Goal: Task Accomplishment & Management: Complete application form

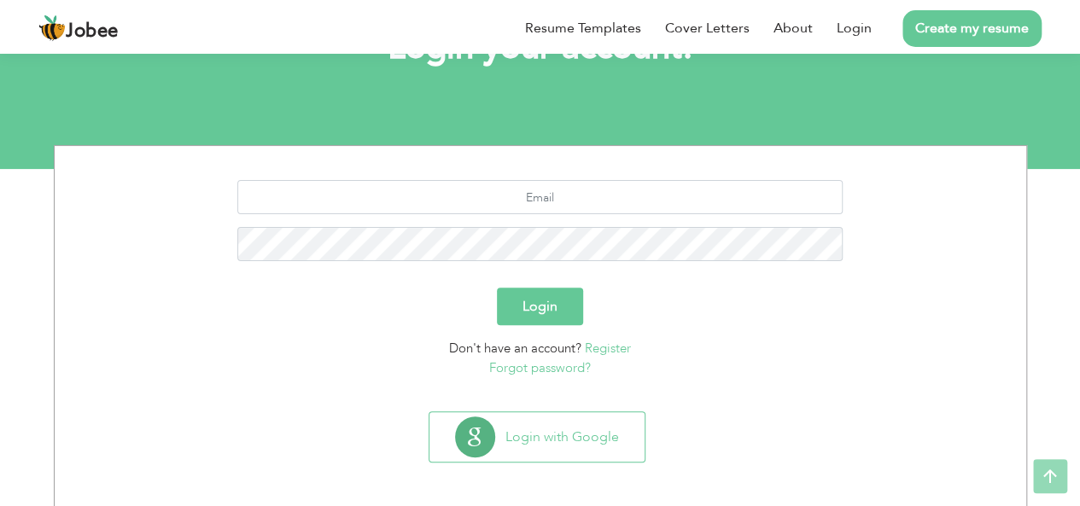
scroll to position [142, 0]
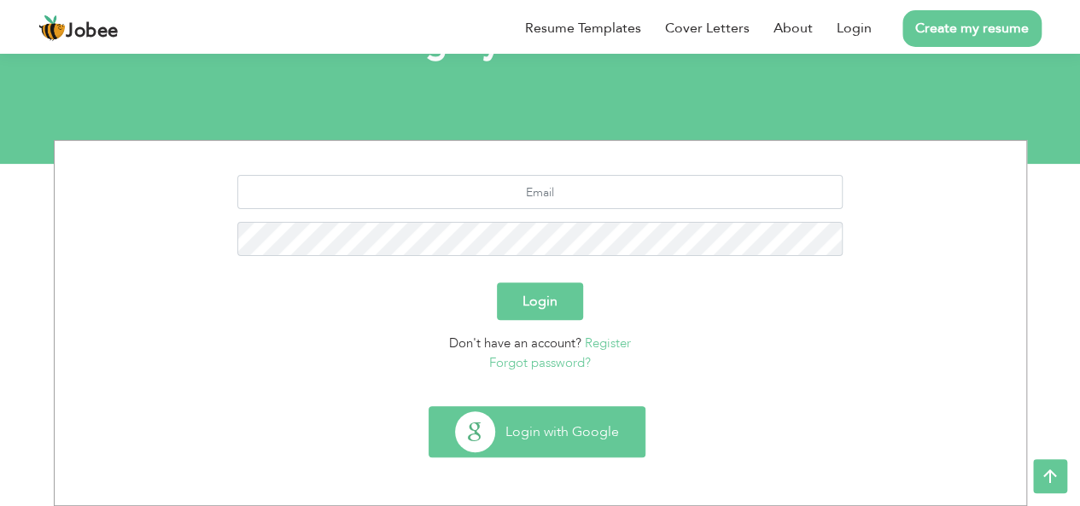
click at [531, 432] on button "Login with Google" at bounding box center [536, 432] width 215 height 50
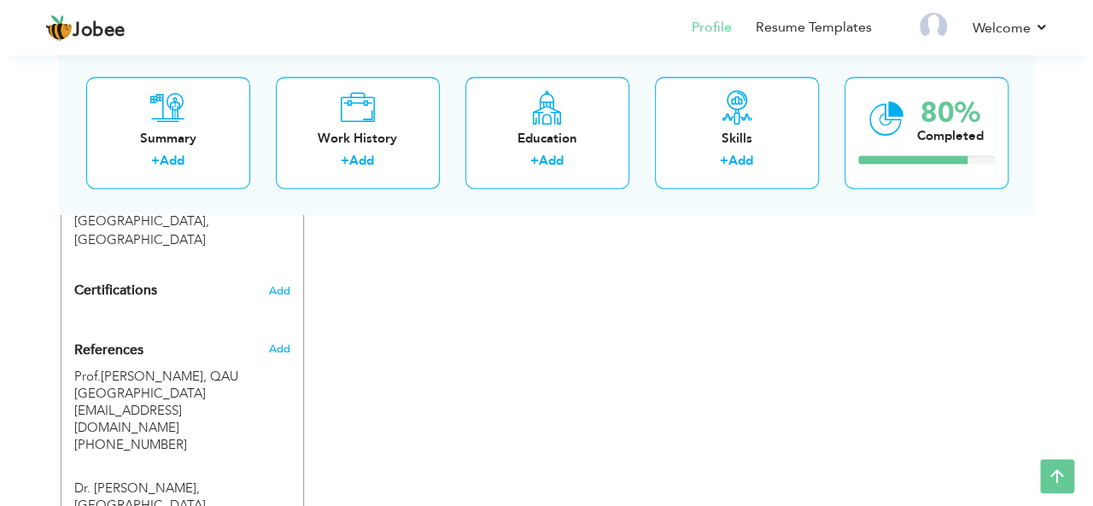
scroll to position [1171, 0]
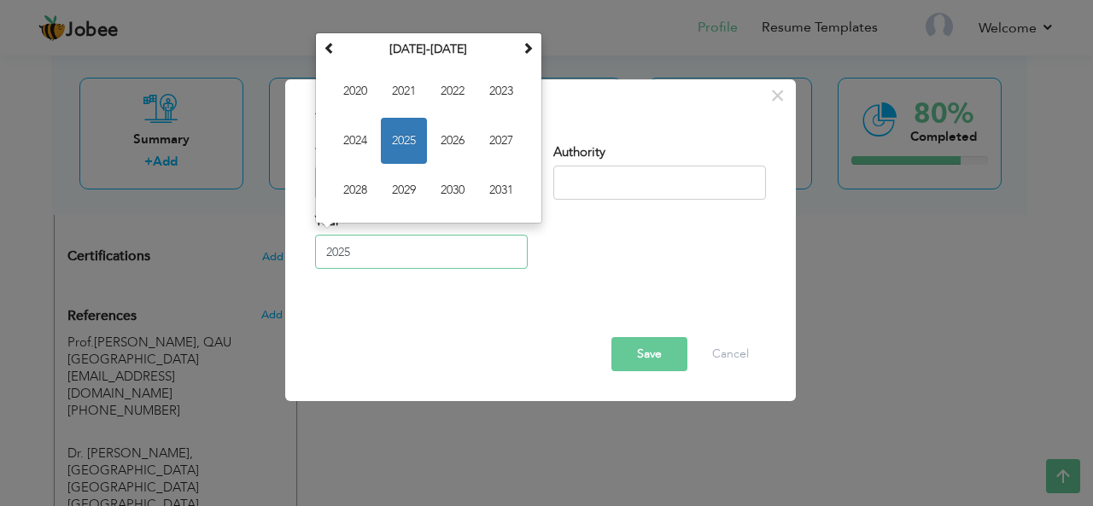
click at [405, 255] on input "2025" at bounding box center [421, 252] width 213 height 34
click at [418, 99] on span "2021" at bounding box center [404, 91] width 46 height 46
type input "2021"
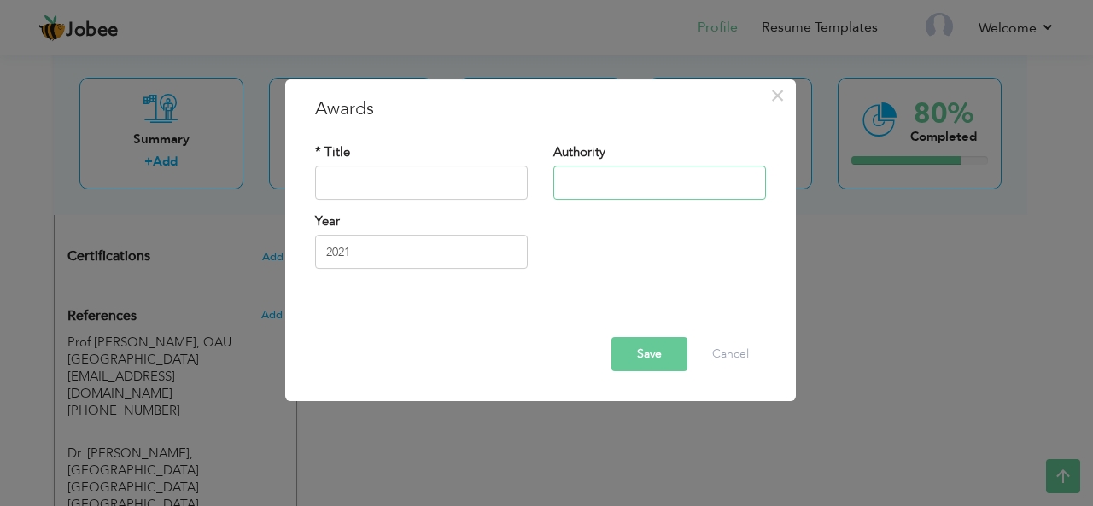
click at [570, 185] on input "text" at bounding box center [659, 183] width 213 height 34
click at [436, 180] on input "text" at bounding box center [421, 183] width 213 height 34
click at [494, 178] on input "International Conference" at bounding box center [421, 183] width 213 height 34
type input "I"
paste input "International Conference on Research Advancements in Chemistry 2021"
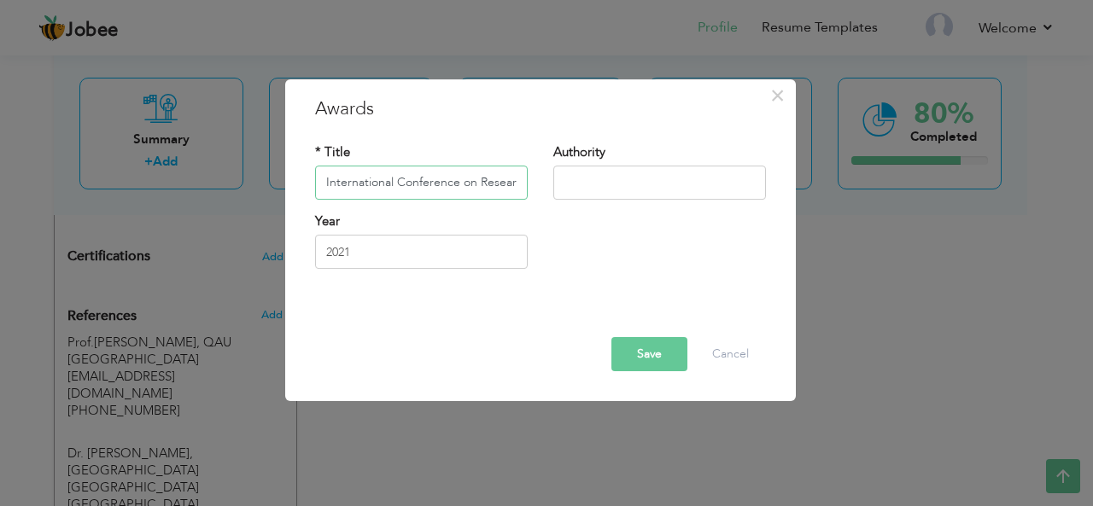
scroll to position [0, 188]
type input "International Conference on Research Advancements in Chemistry 2021"
click at [704, 178] on input "text" at bounding box center [659, 183] width 213 height 34
click at [603, 181] on input "text" at bounding box center [659, 183] width 213 height 34
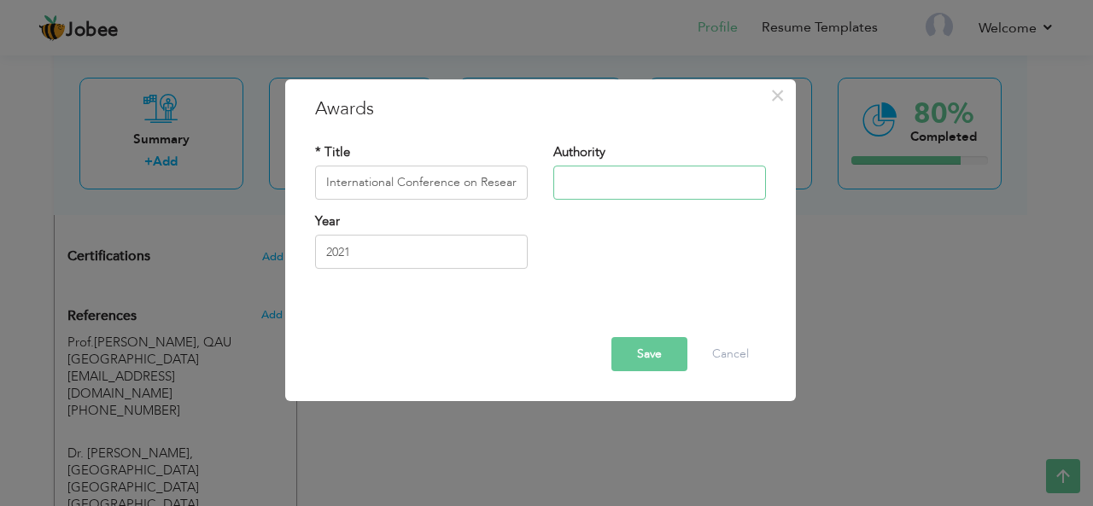
paste input "Department of Chemistry, School of Natural Sciences, NUST, Islamabad, Pakistan"
type input "Department of Chemistry, School of Natural Sciences, NUST, Islamabad, Pakistan"
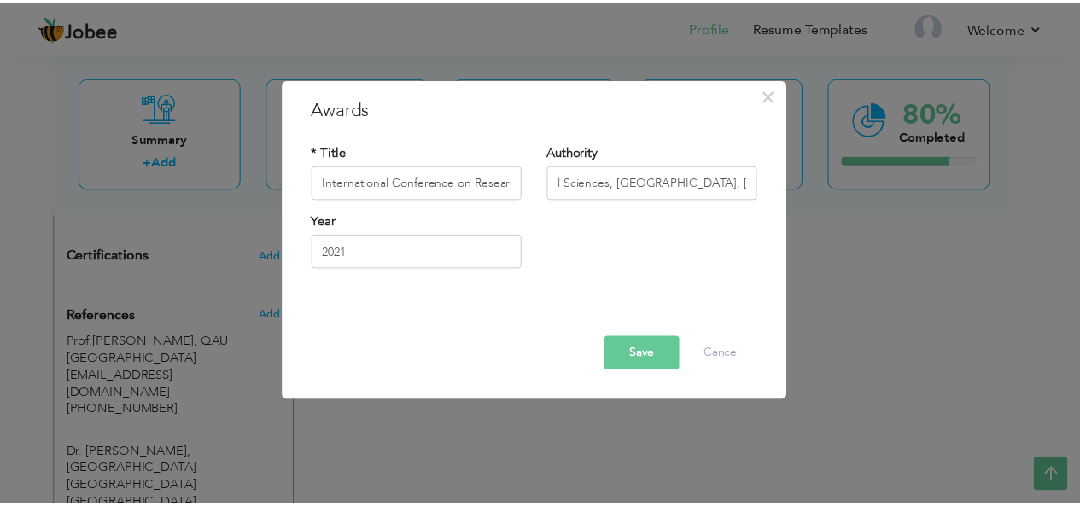
scroll to position [0, 0]
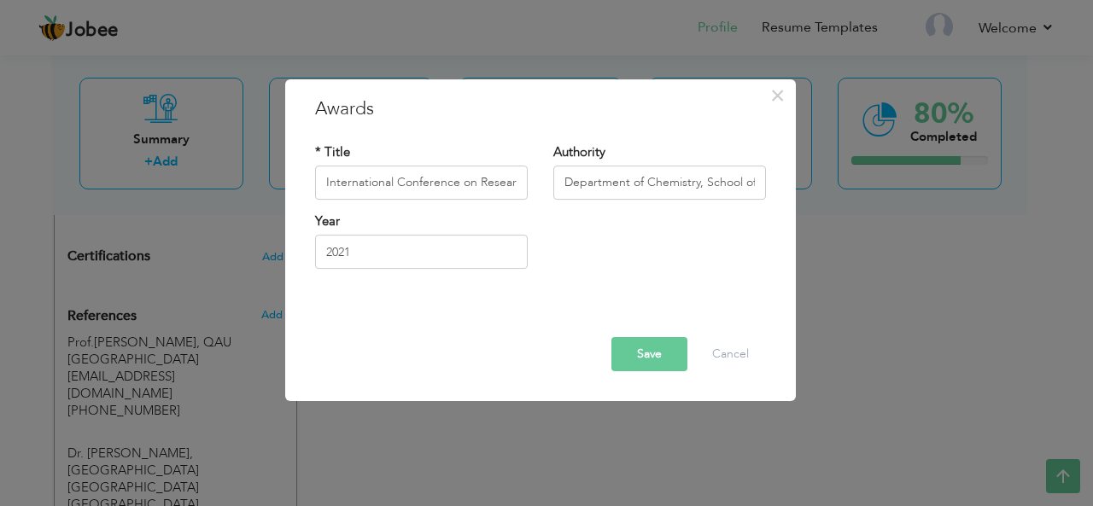
click at [638, 359] on button "Save" at bounding box center [649, 354] width 76 height 34
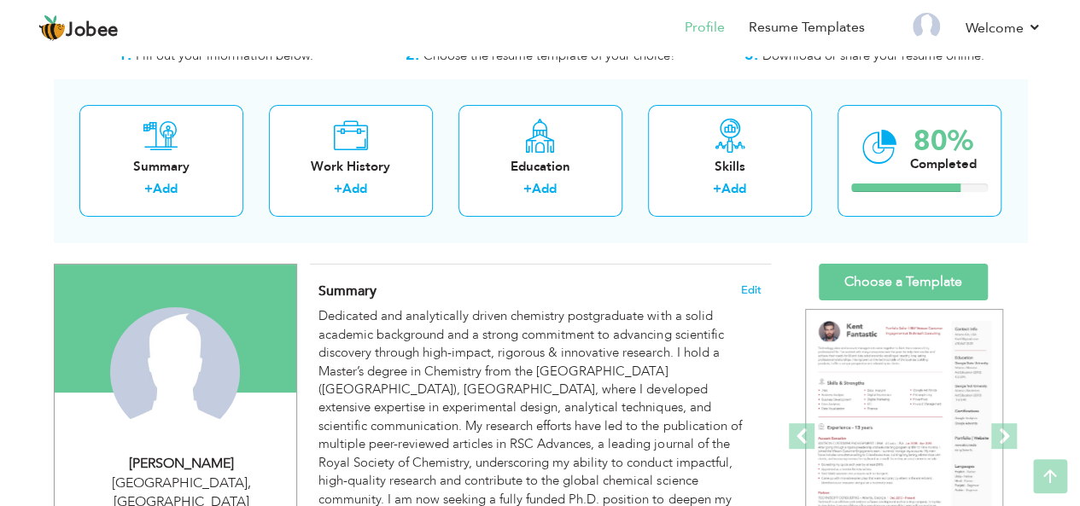
scroll to position [31, 0]
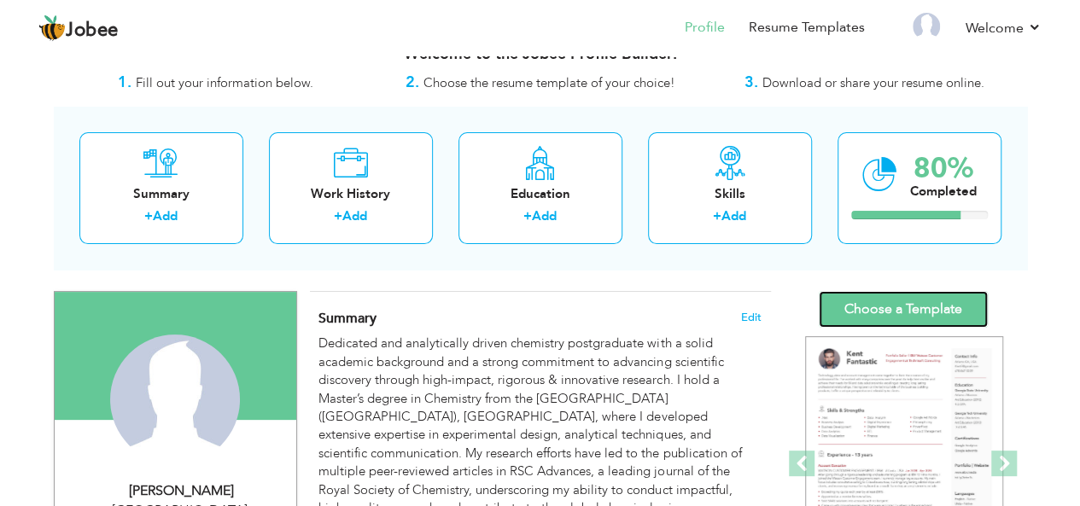
click at [881, 301] on link "Choose a Template" at bounding box center [903, 309] width 169 height 37
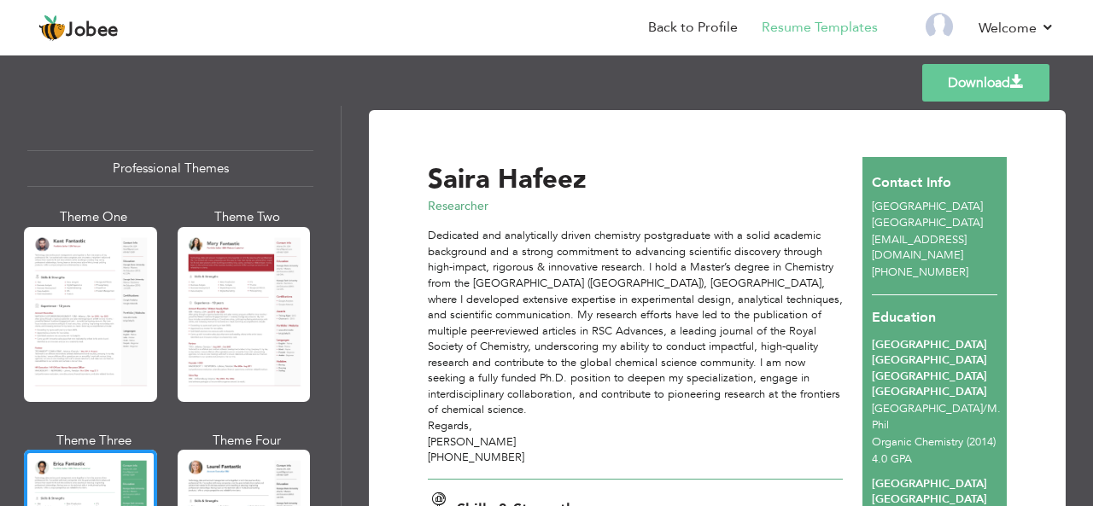
click at [957, 90] on link "Download" at bounding box center [985, 83] width 127 height 38
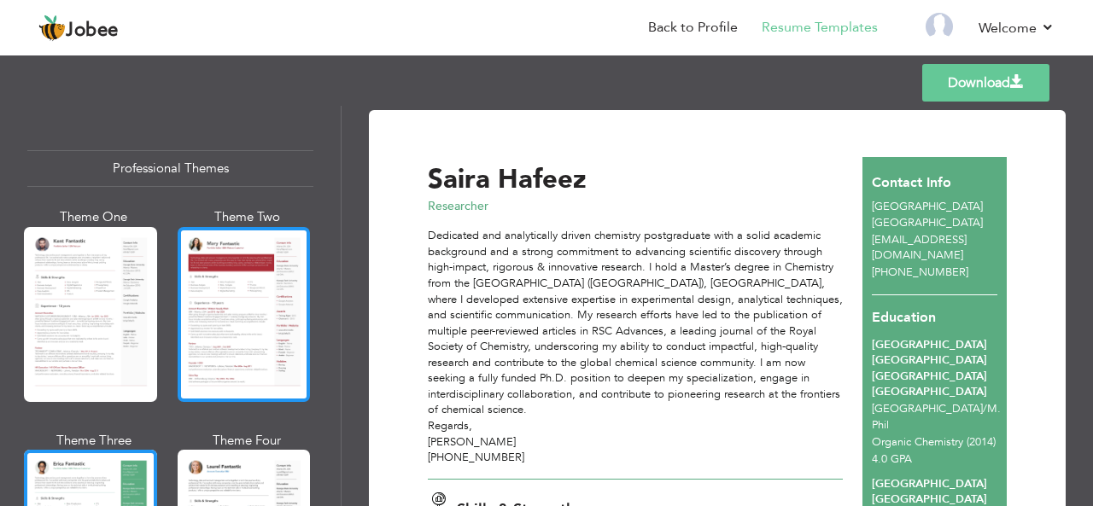
click at [231, 317] on div at bounding box center [244, 314] width 133 height 175
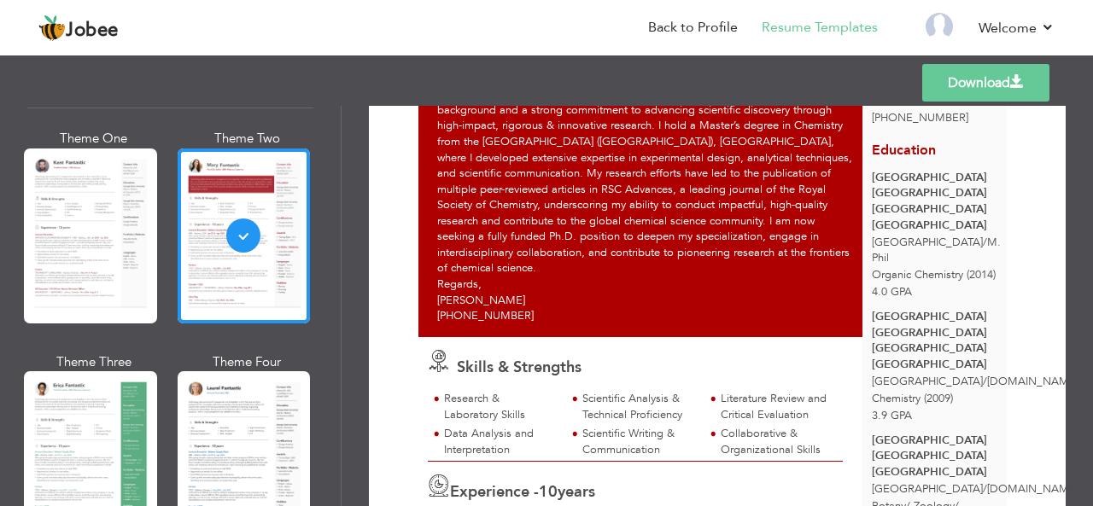
scroll to position [89, 0]
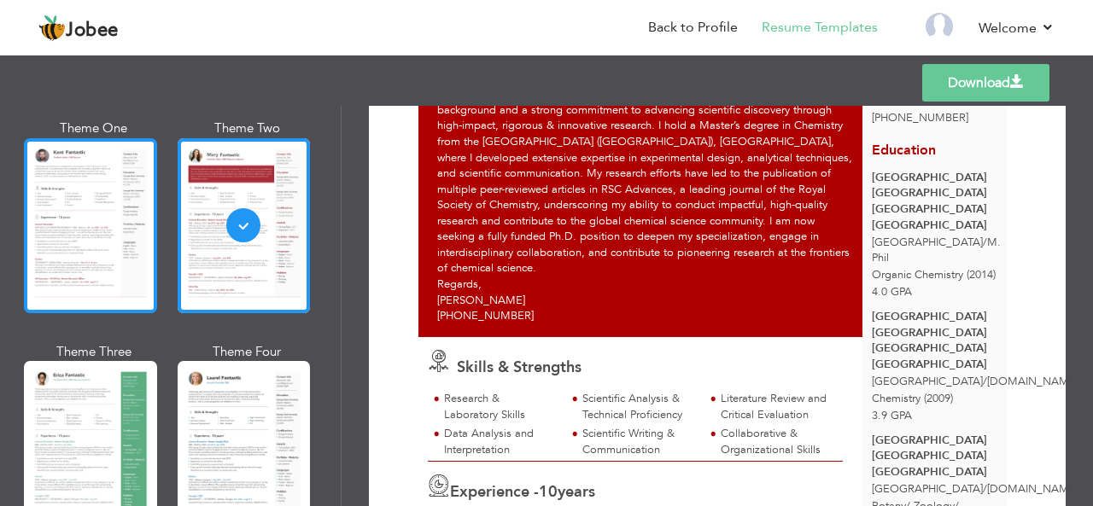
click at [69, 216] on div at bounding box center [90, 225] width 133 height 175
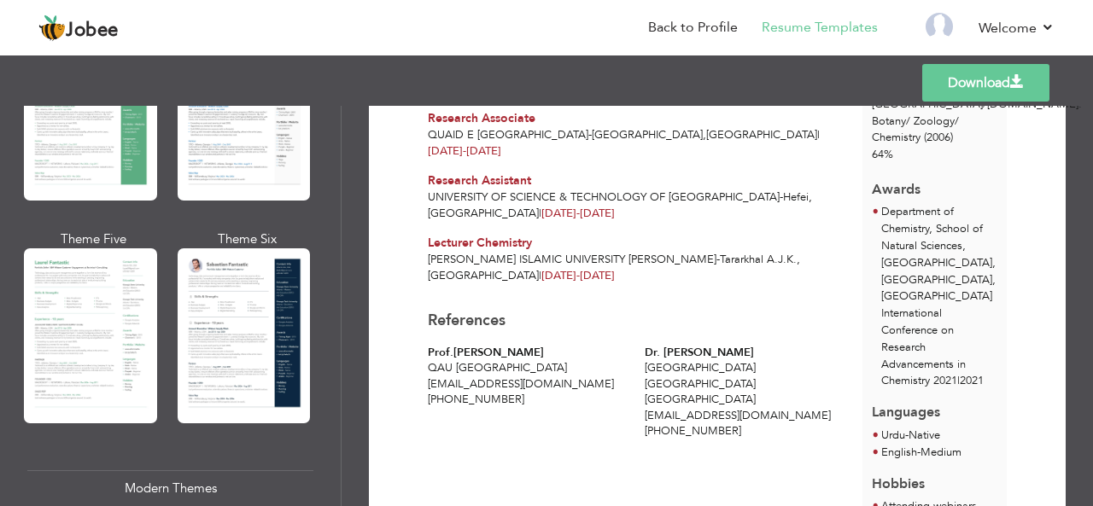
scroll to position [435, 0]
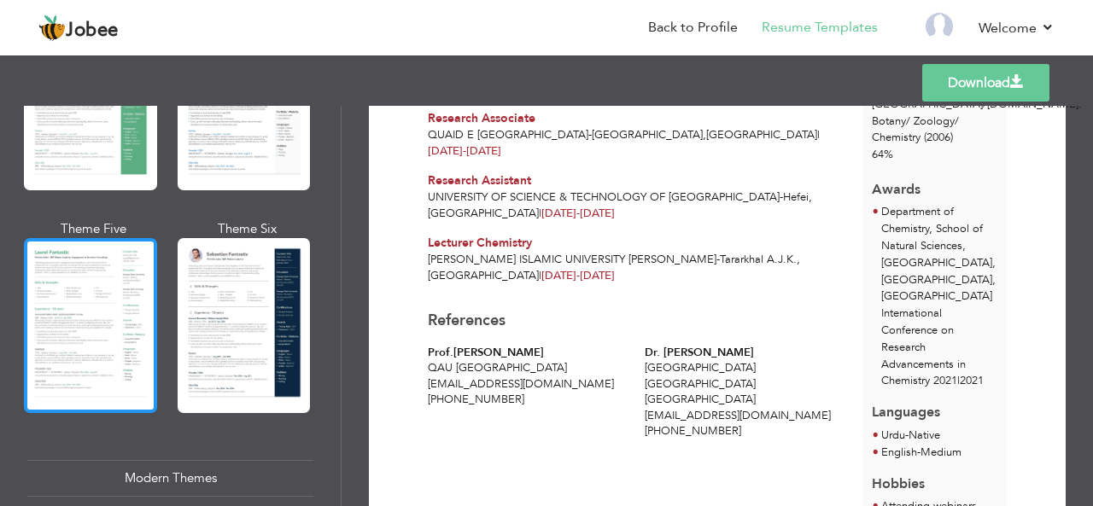
click at [111, 293] on div at bounding box center [90, 325] width 133 height 175
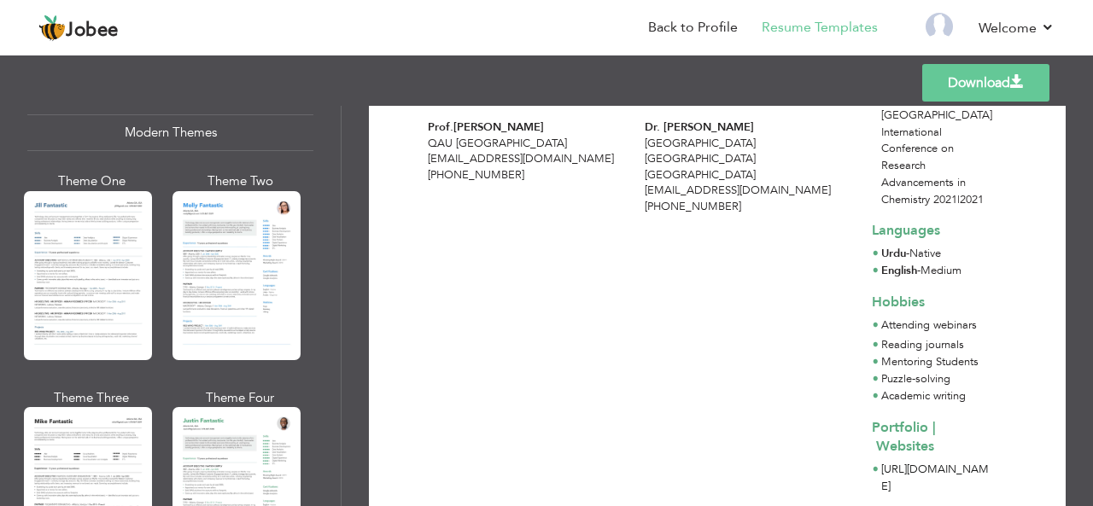
scroll to position [786, 0]
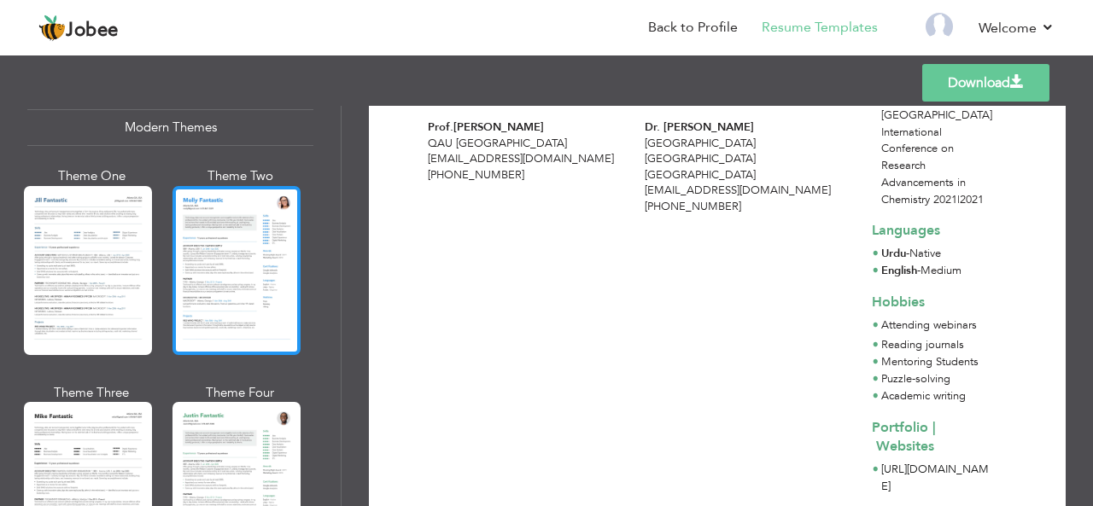
click at [215, 234] on div at bounding box center [236, 270] width 128 height 169
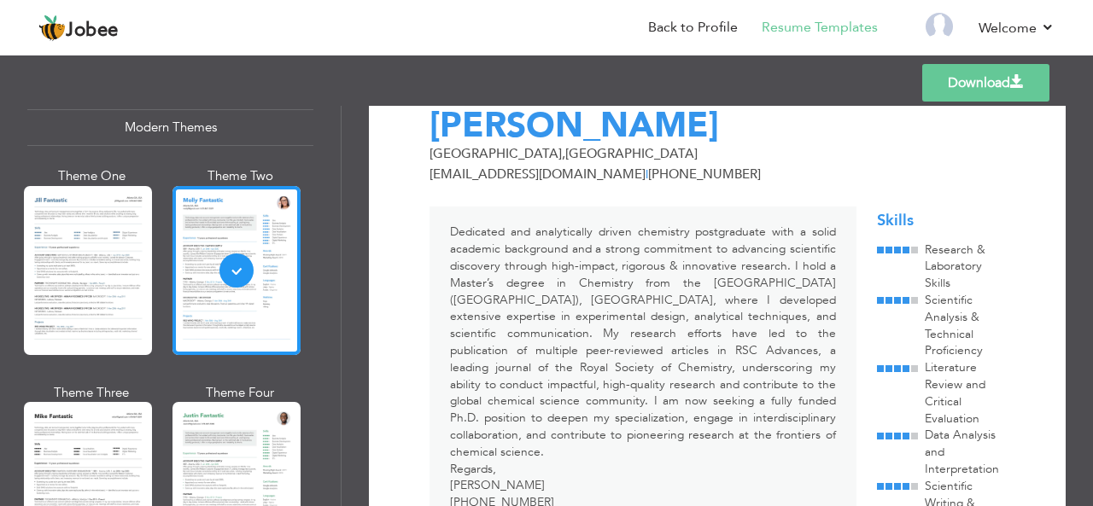
scroll to position [34, 0]
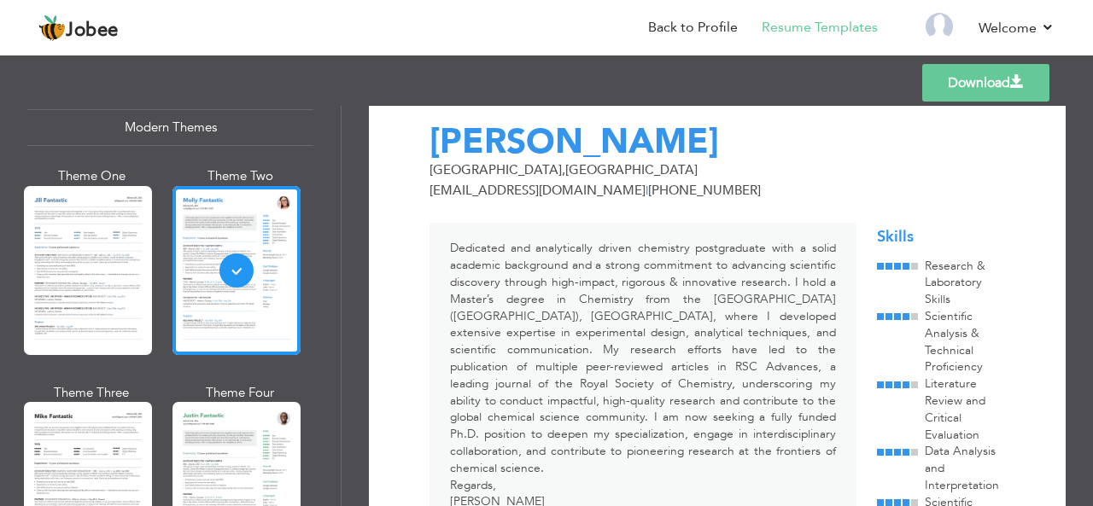
click at [968, 86] on link "Download" at bounding box center [985, 83] width 127 height 38
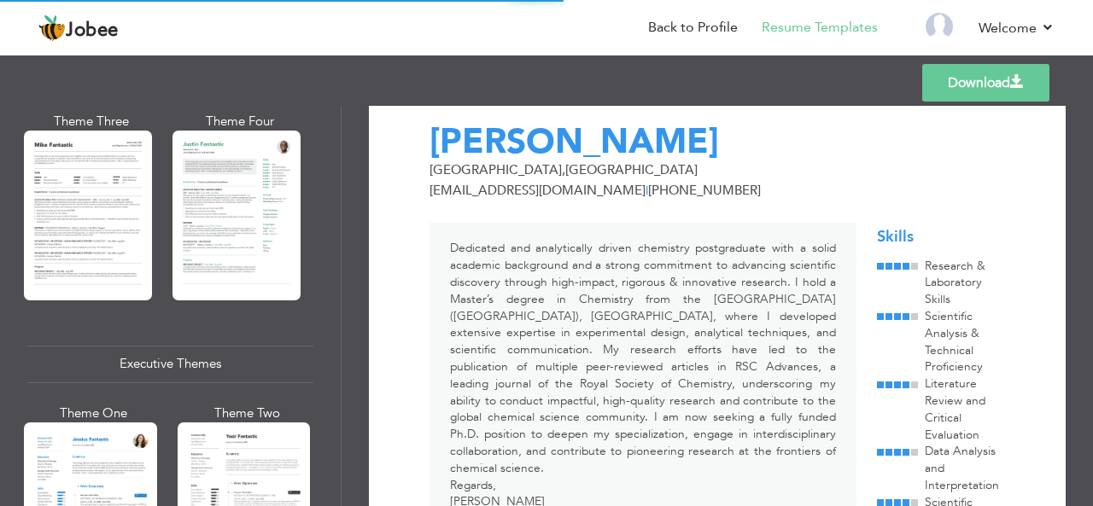
scroll to position [1062, 0]
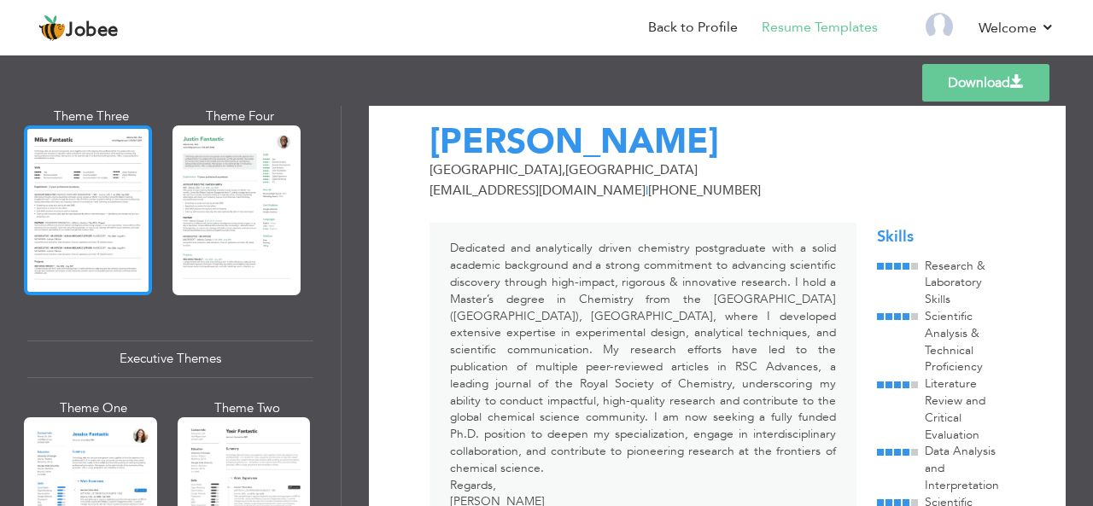
click at [76, 220] on div at bounding box center [88, 210] width 128 height 169
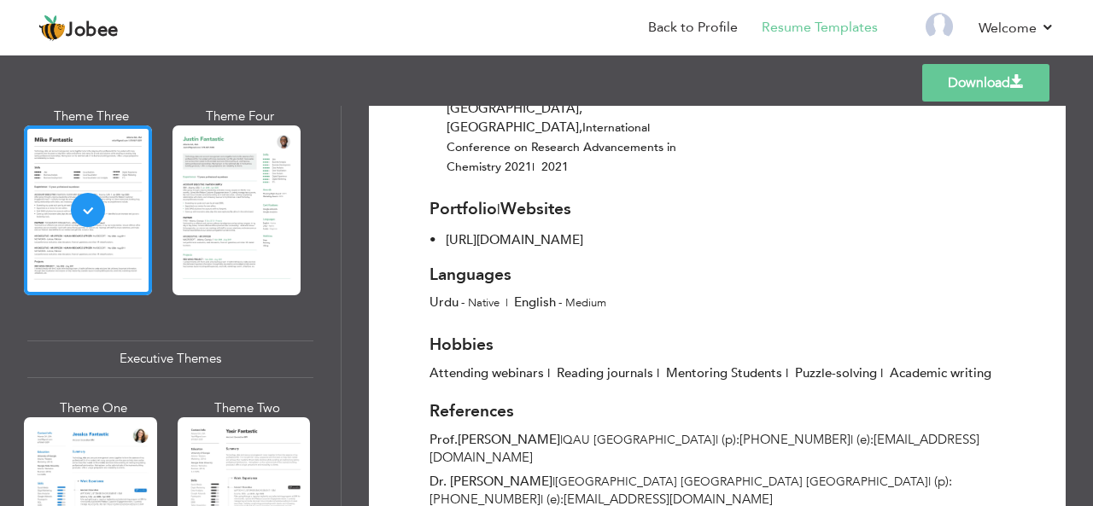
scroll to position [1064, 0]
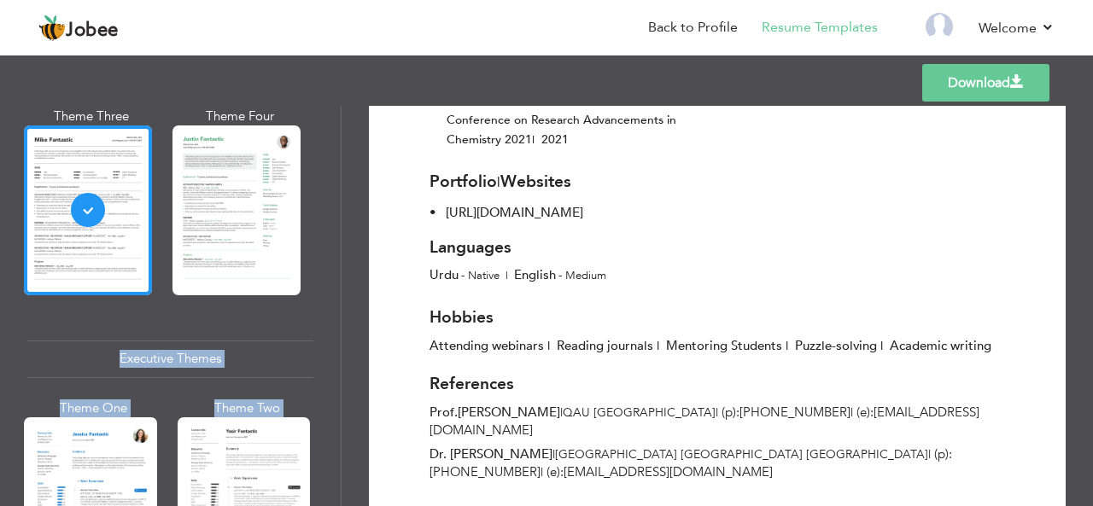
click at [338, 259] on div "Professional Themes Theme One Theme Two Theme Three Theme Four" at bounding box center [546, 306] width 1093 height 400
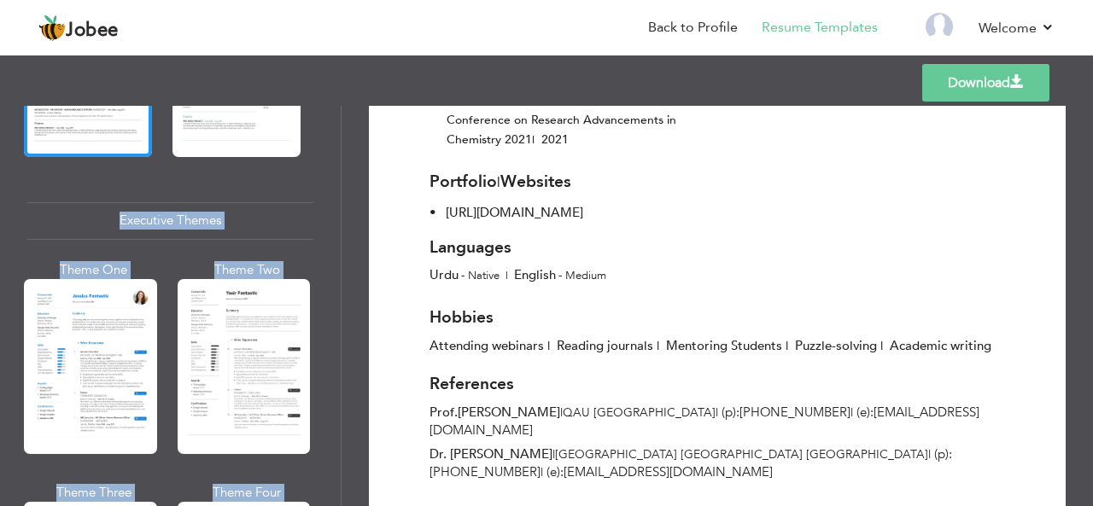
scroll to position [1211, 0]
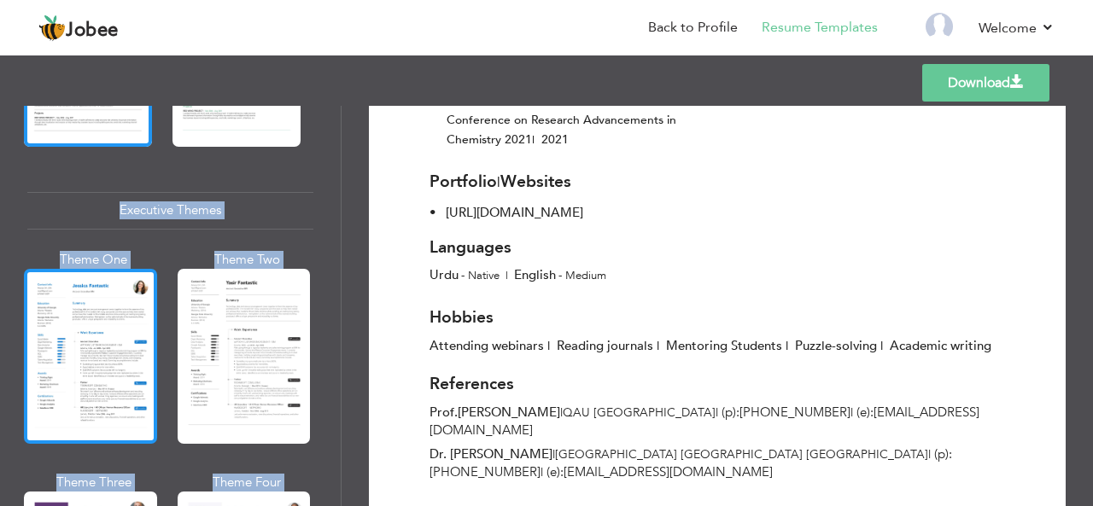
click at [84, 336] on div at bounding box center [90, 356] width 133 height 175
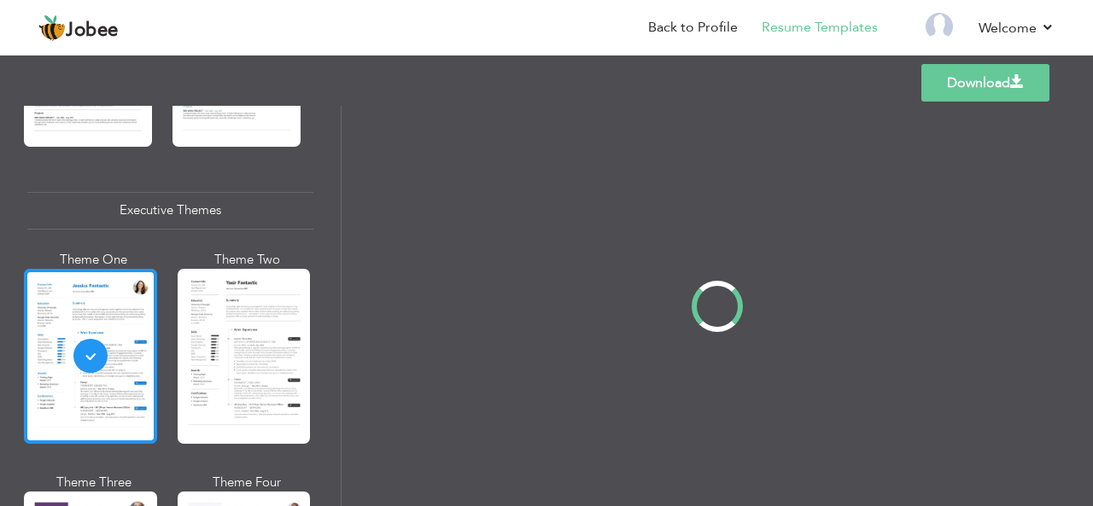
scroll to position [1212, 0]
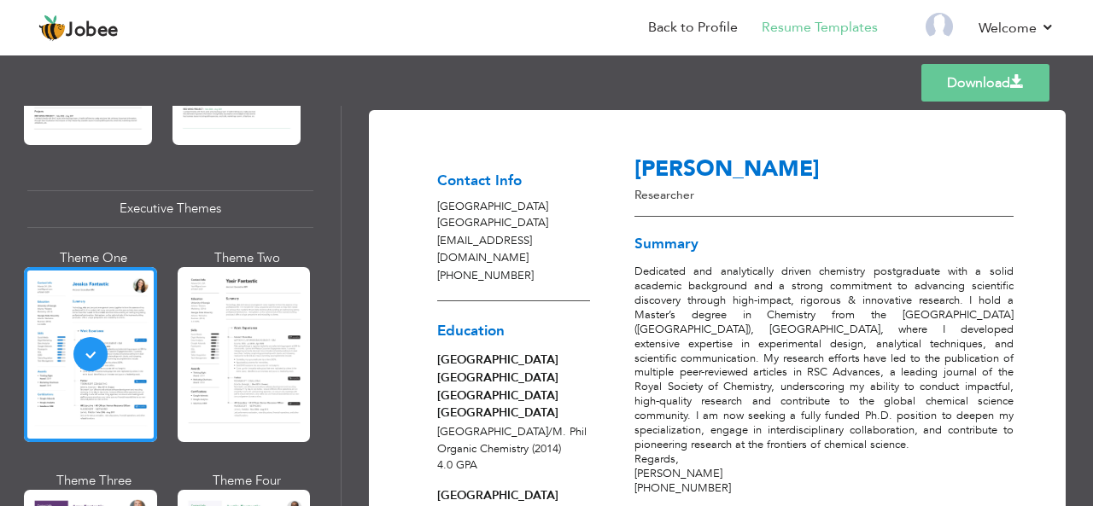
drag, startPoint x: 1086, startPoint y: 216, endPoint x: 1090, endPoint y: 231, distance: 15.7
click at [1090, 231] on div "Download Contact Info Islamabad Pakistan sarahafeez782@gmail.com +923459264252 …" at bounding box center [717, 306] width 751 height 400
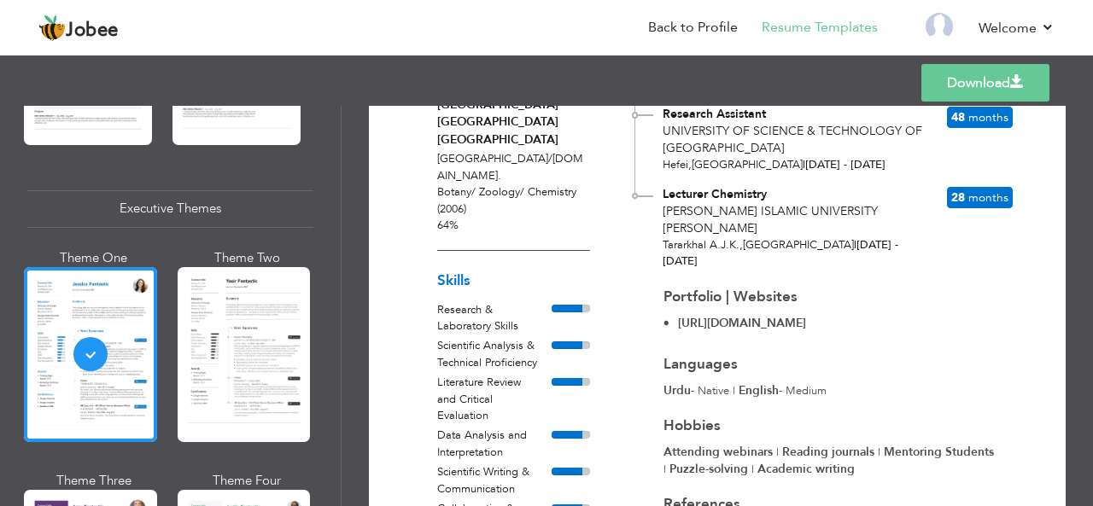
scroll to position [500, 0]
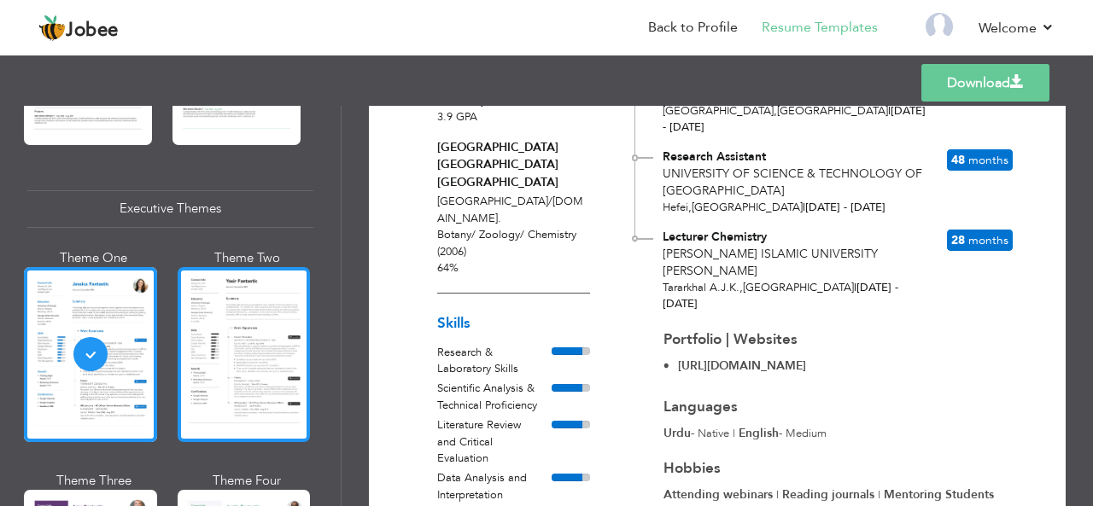
click at [254, 357] on div at bounding box center [244, 354] width 133 height 175
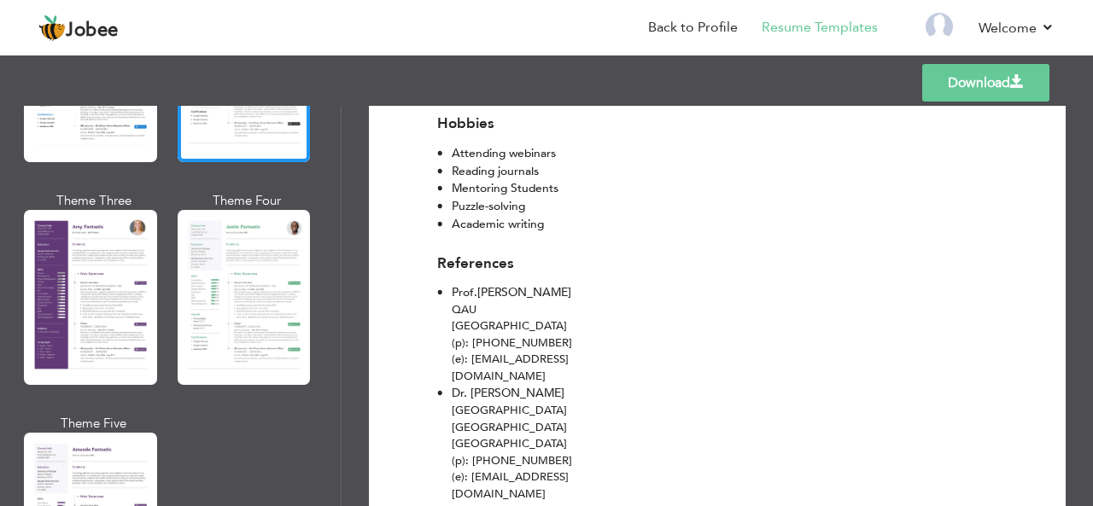
scroll to position [1498, 0]
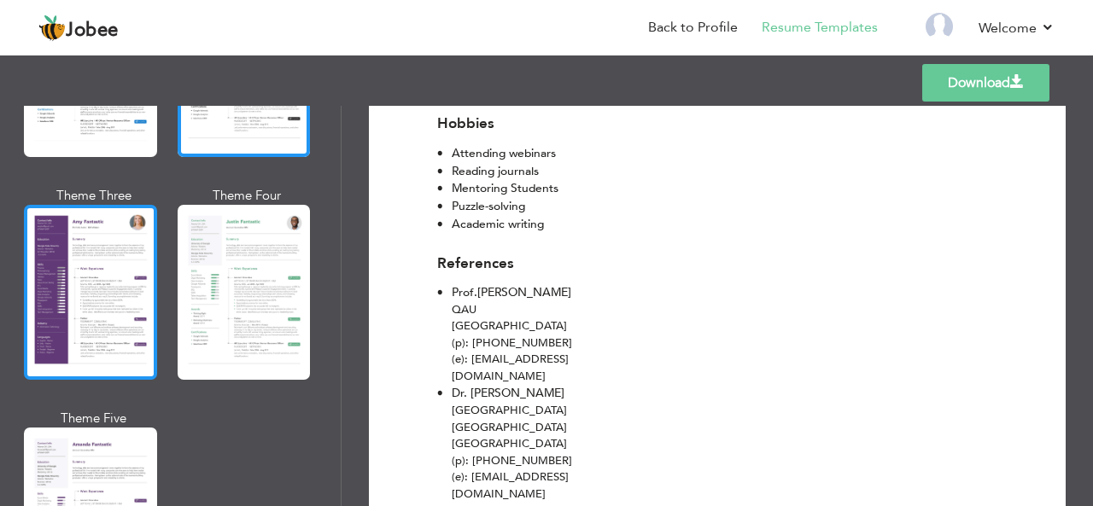
click at [80, 286] on div at bounding box center [90, 292] width 133 height 175
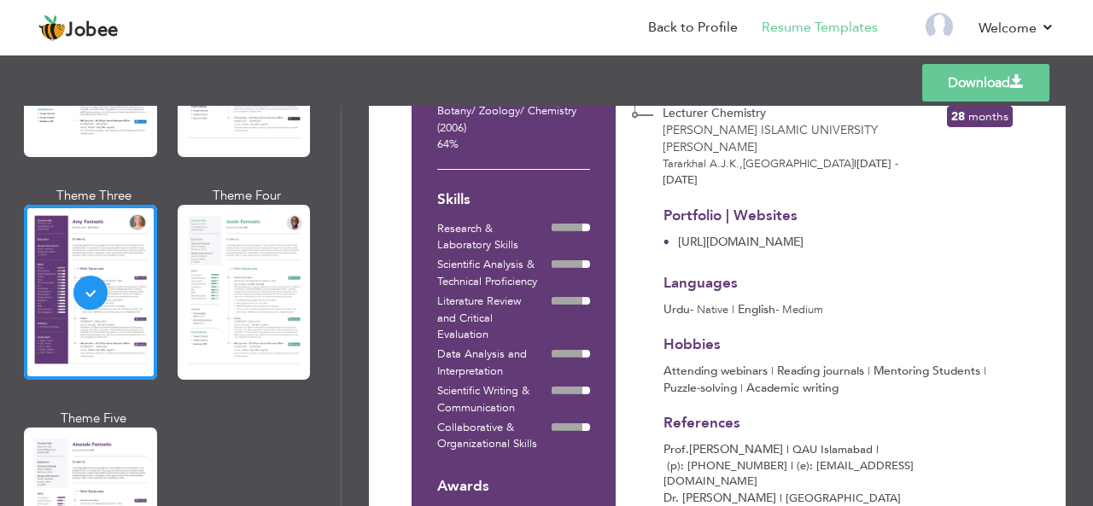
scroll to position [628, 0]
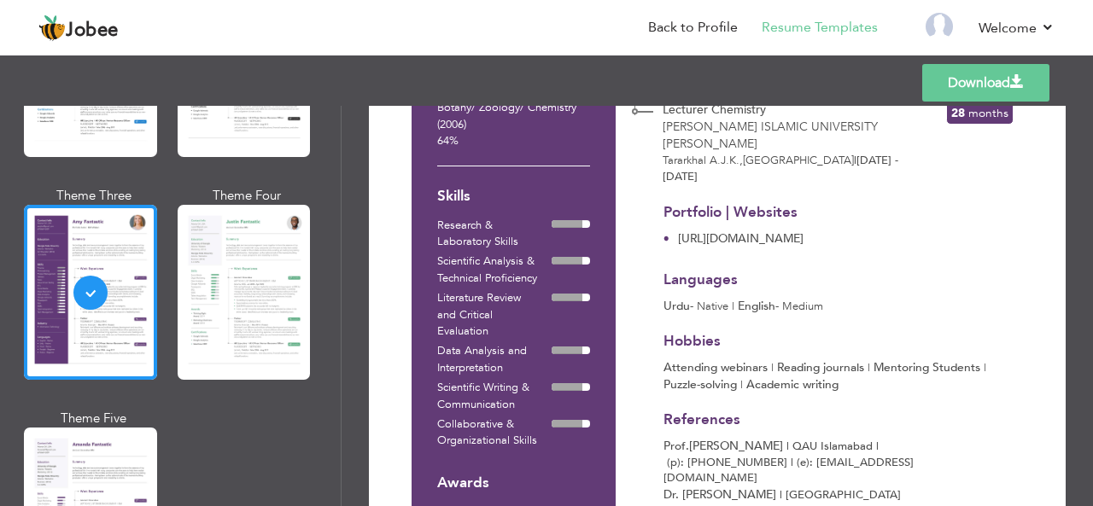
click at [1079, 356] on div "Download Contact Info Islamabad Pakistan sarahafeez782@gmail.com +923459264252 …" at bounding box center [717, 306] width 751 height 400
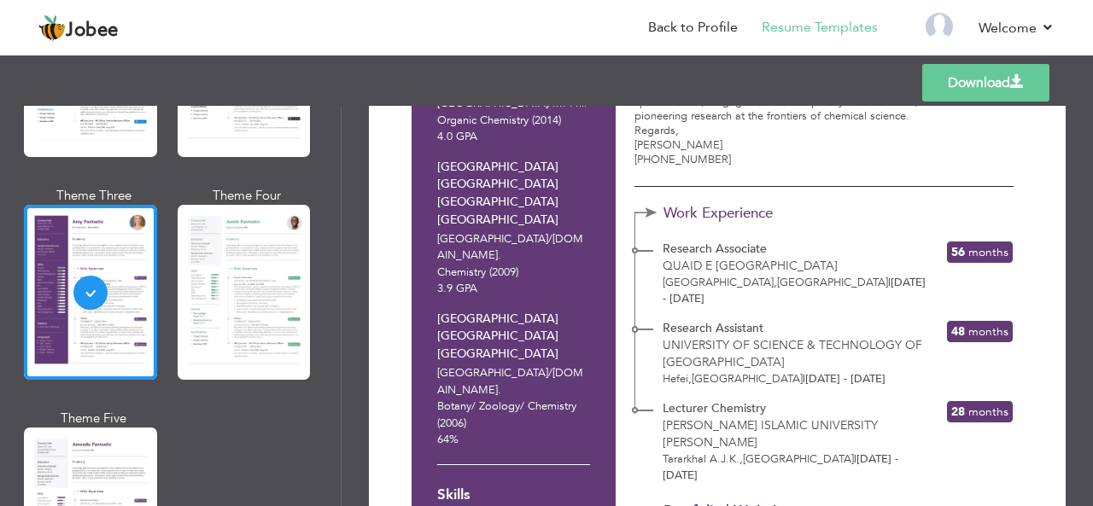
scroll to position [307, 0]
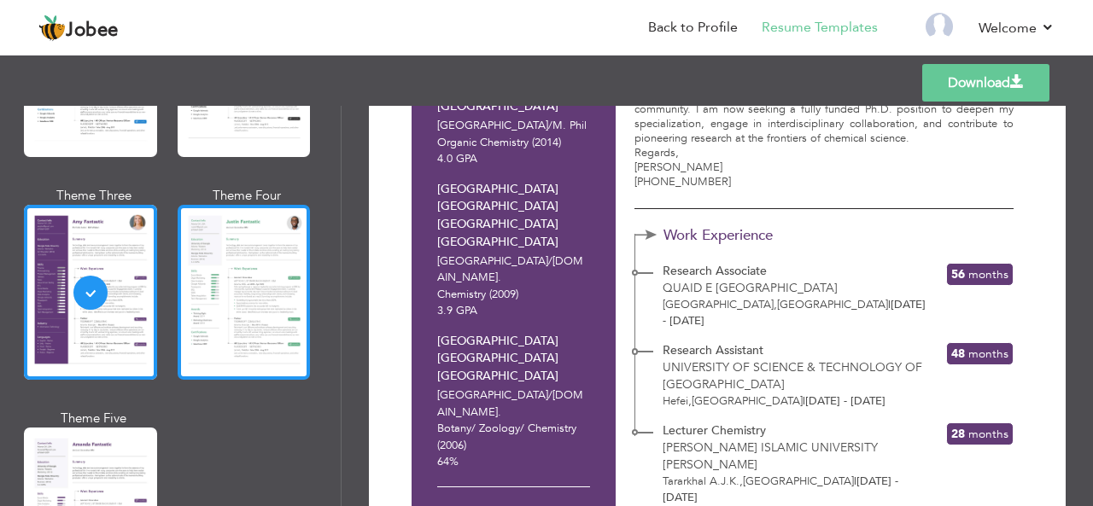
click at [260, 266] on div at bounding box center [244, 292] width 133 height 175
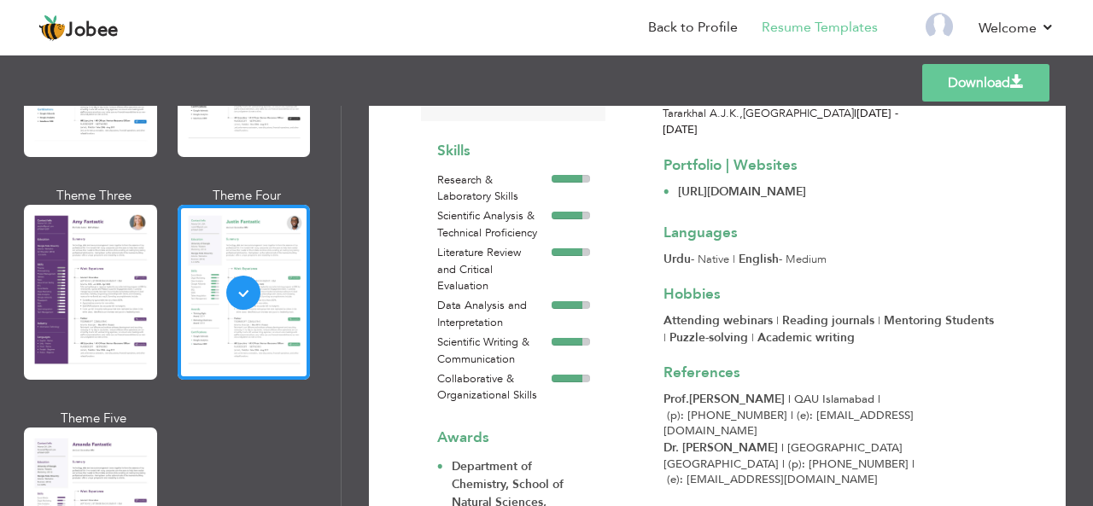
scroll to position [673, 0]
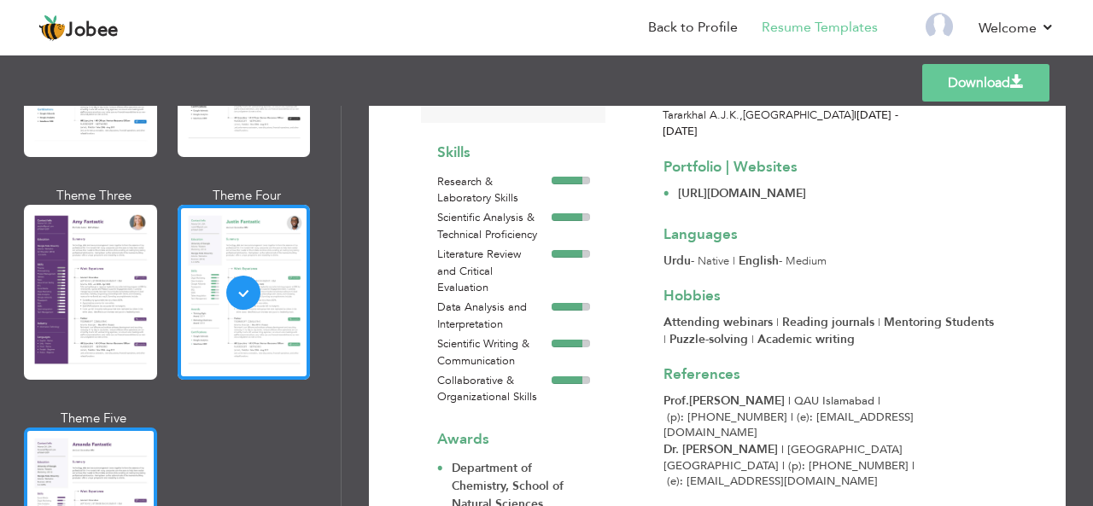
click at [69, 444] on div at bounding box center [90, 515] width 133 height 175
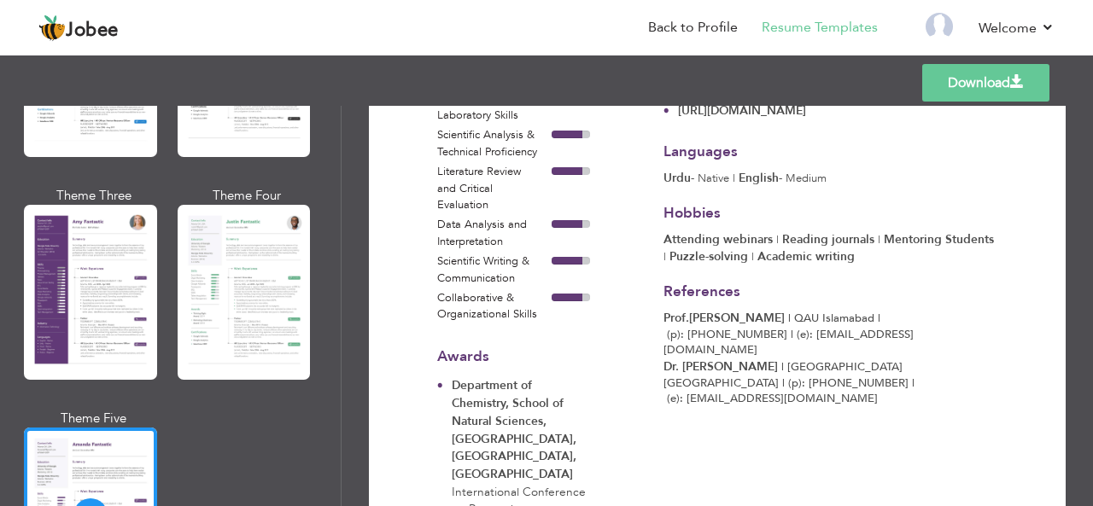
scroll to position [787, 0]
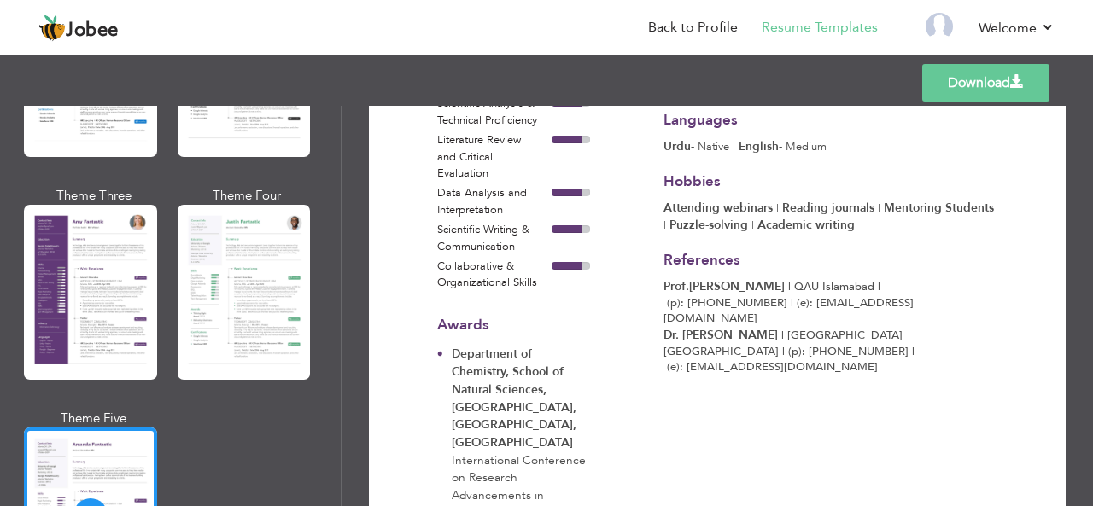
click at [955, 77] on link "Download" at bounding box center [985, 83] width 127 height 38
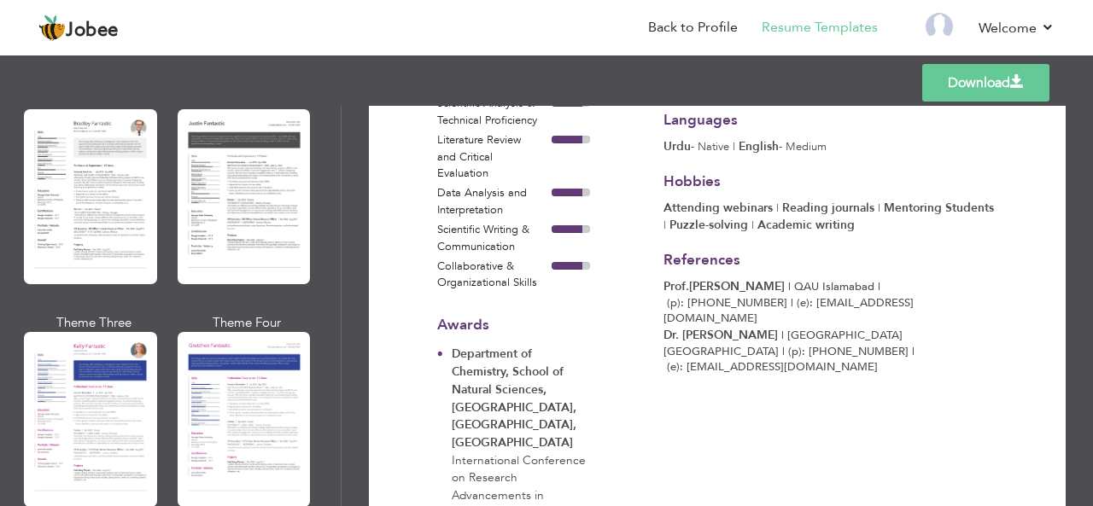
scroll to position [2095, 0]
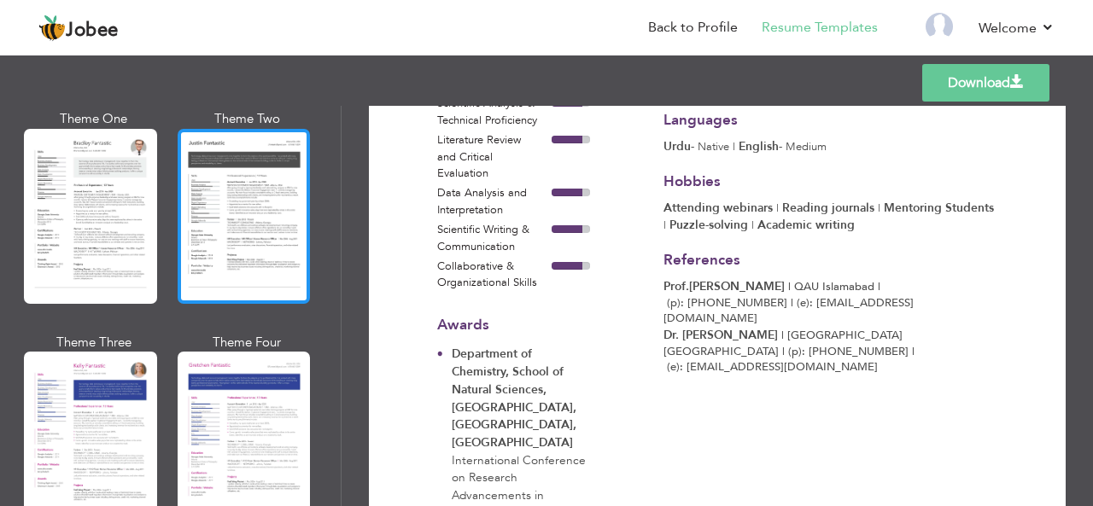
click at [257, 231] on div at bounding box center [244, 216] width 133 height 175
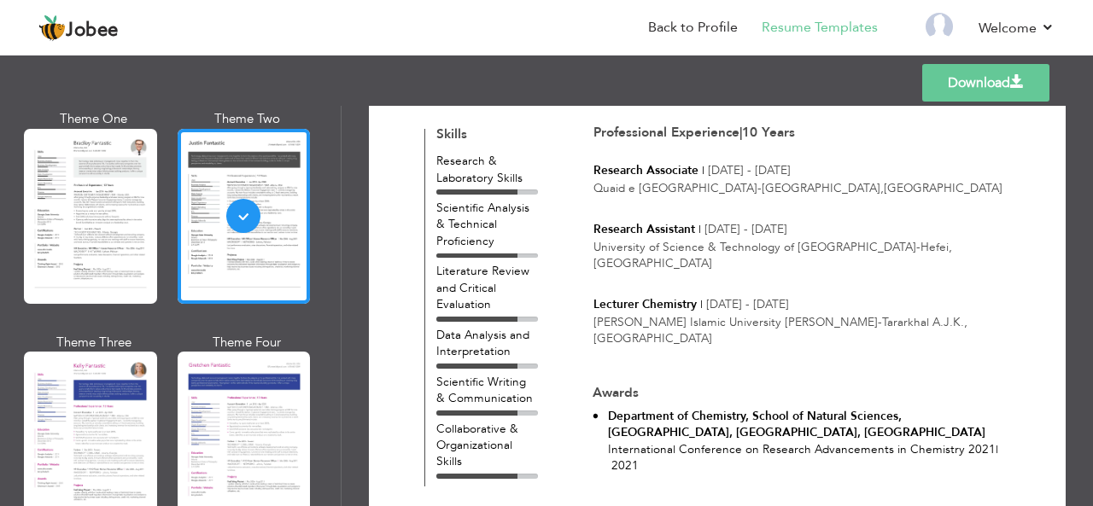
scroll to position [377, 0]
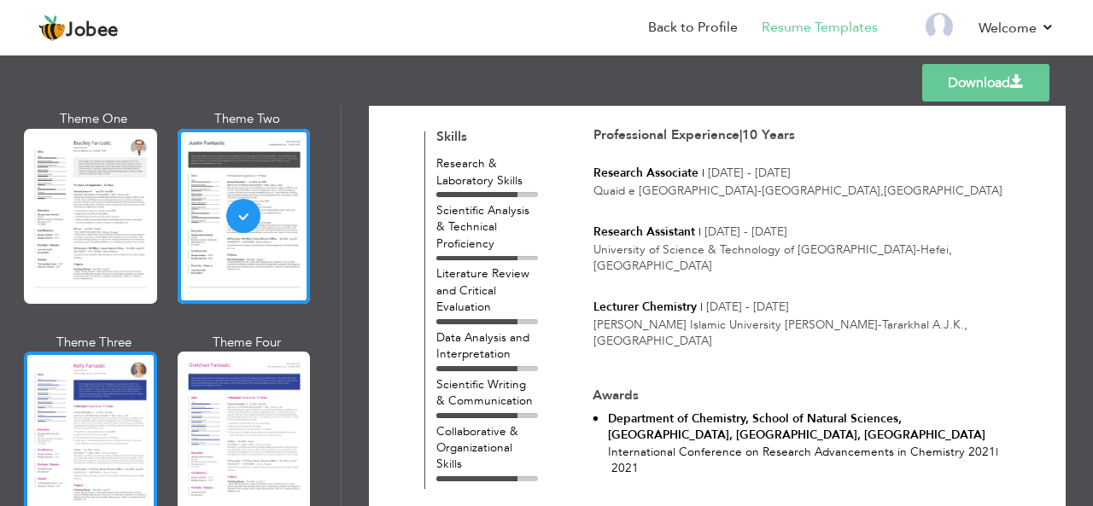
click at [88, 411] on div at bounding box center [90, 439] width 133 height 175
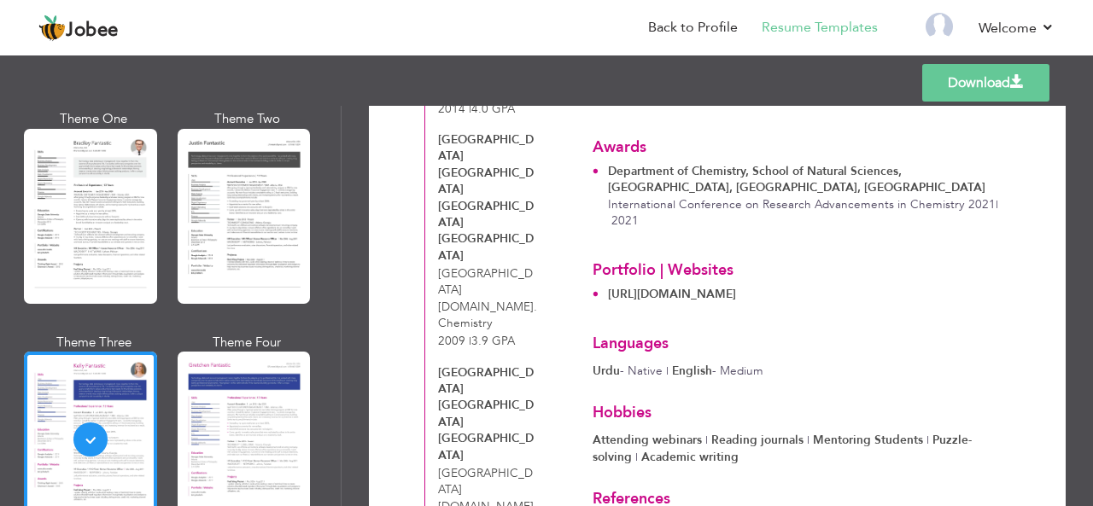
scroll to position [677, 0]
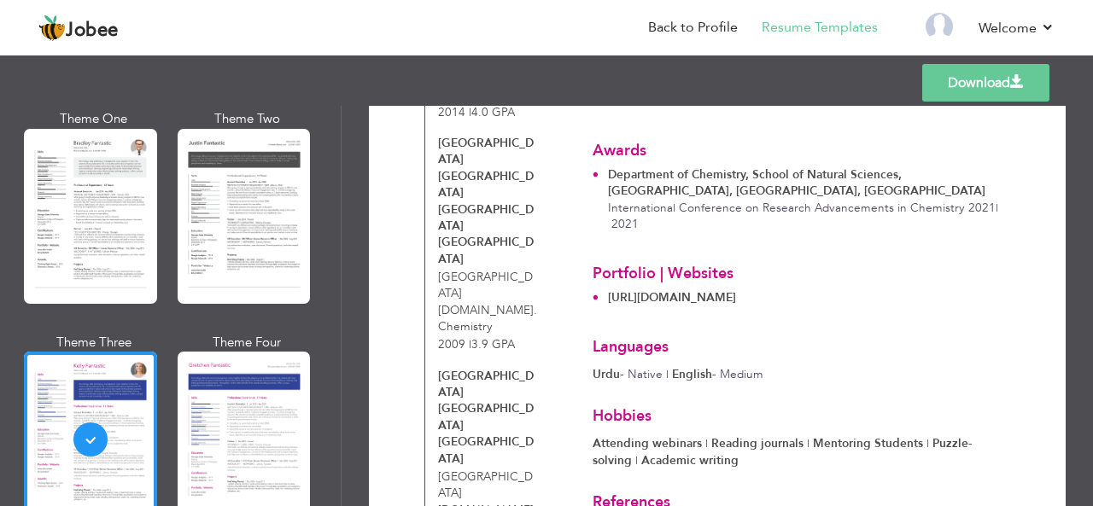
click at [932, 96] on link "Download" at bounding box center [985, 83] width 127 height 38
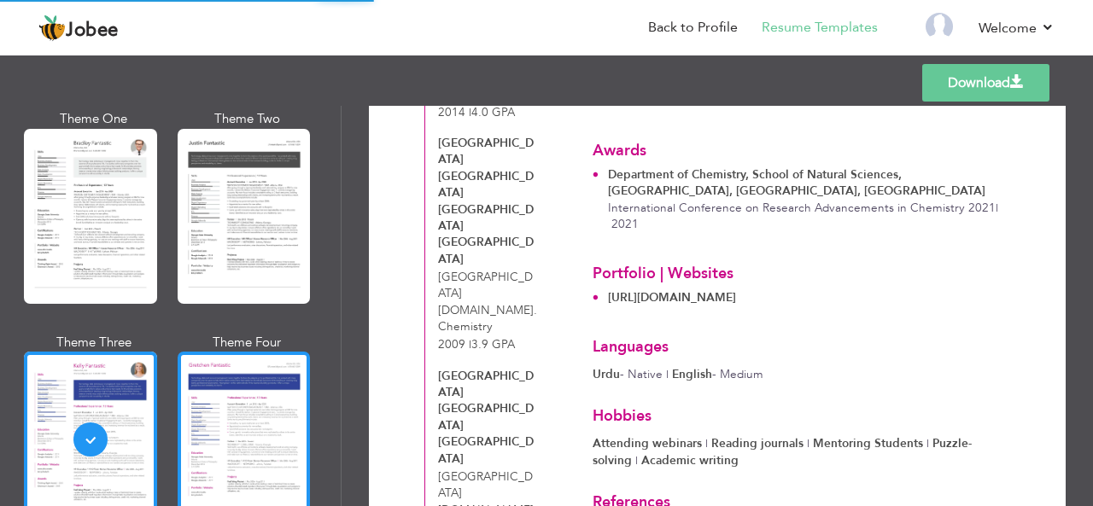
click at [225, 418] on div at bounding box center [244, 439] width 133 height 175
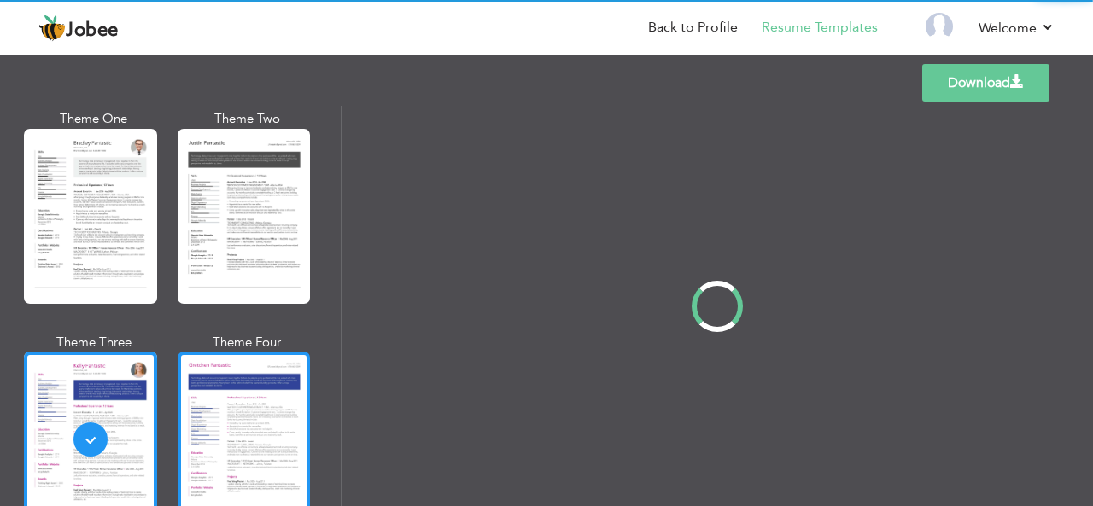
scroll to position [0, 0]
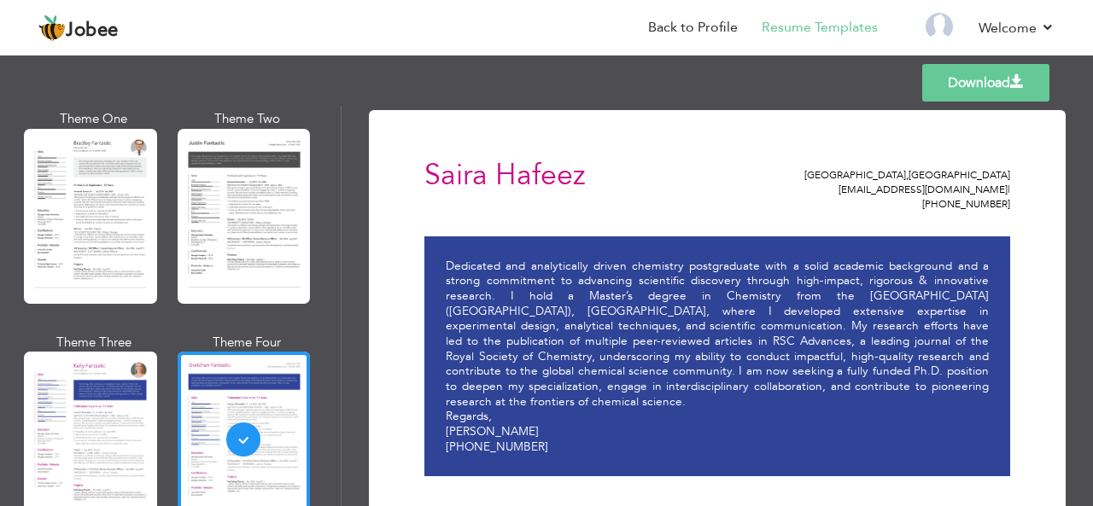
click at [1072, 190] on div "Download Saira Hafeez Islamabad , Pakistan sarahafeez782@gmail.com | +923459264…" at bounding box center [717, 306] width 751 height 400
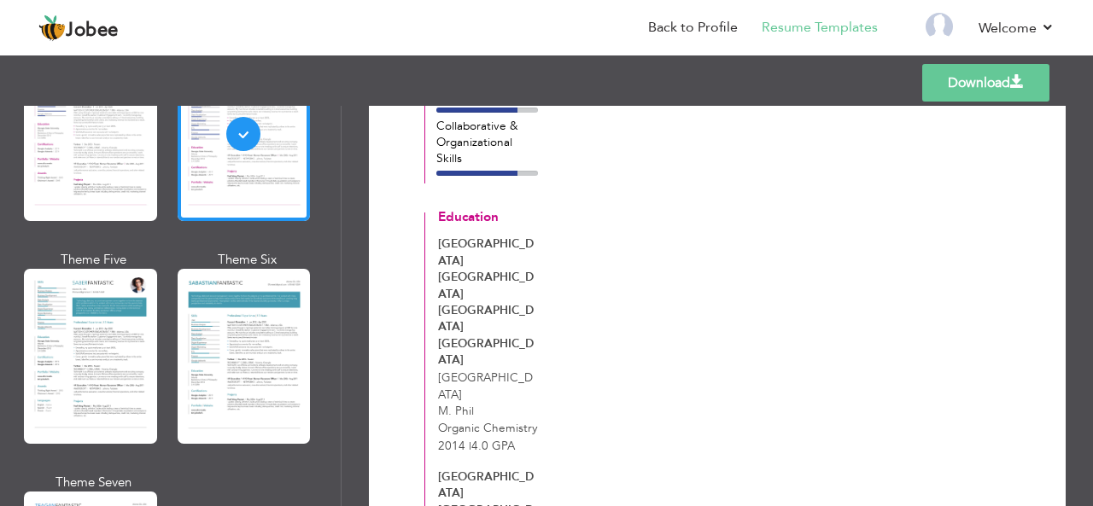
scroll to position [2421, 0]
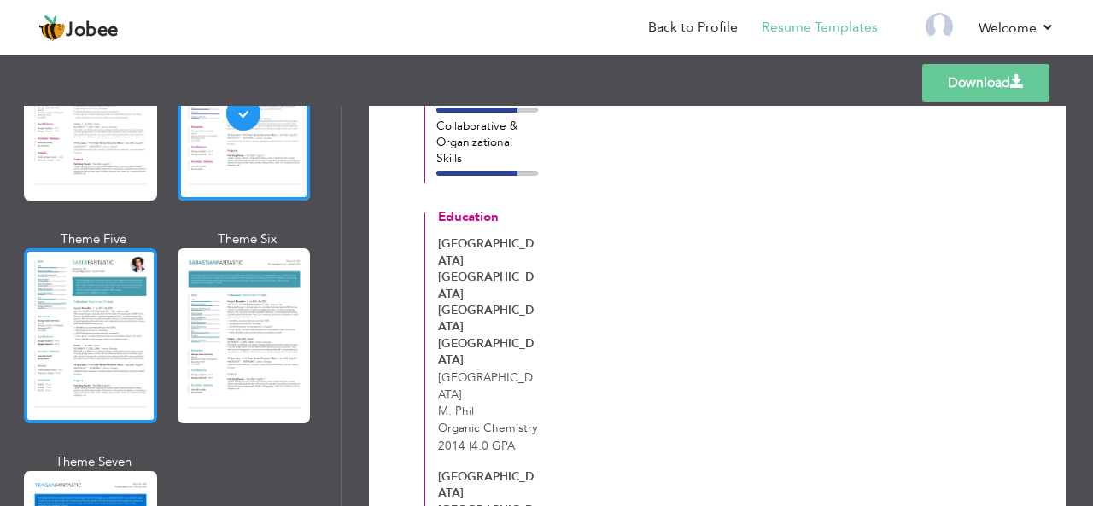
click at [96, 322] on div at bounding box center [90, 335] width 133 height 175
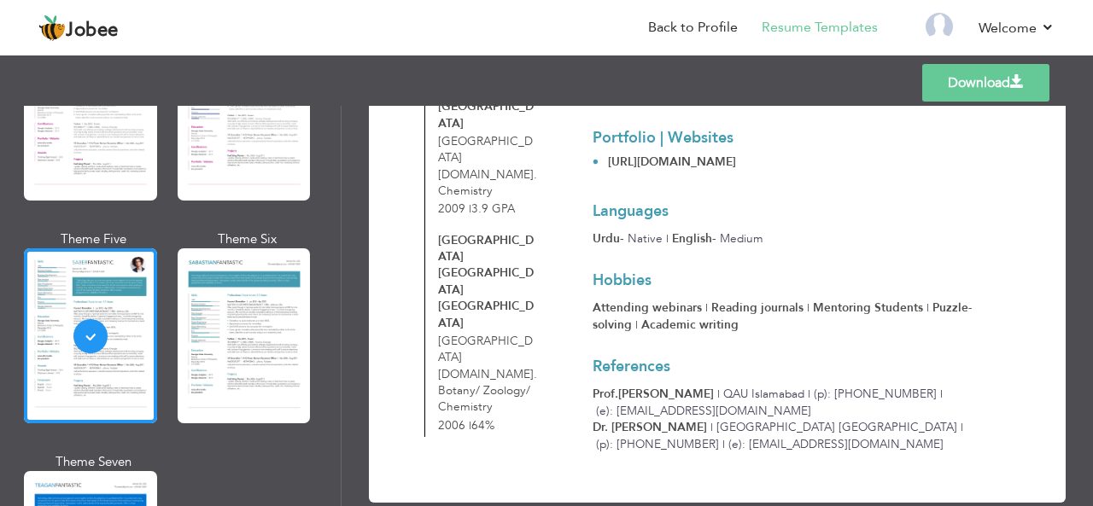
scroll to position [515, 0]
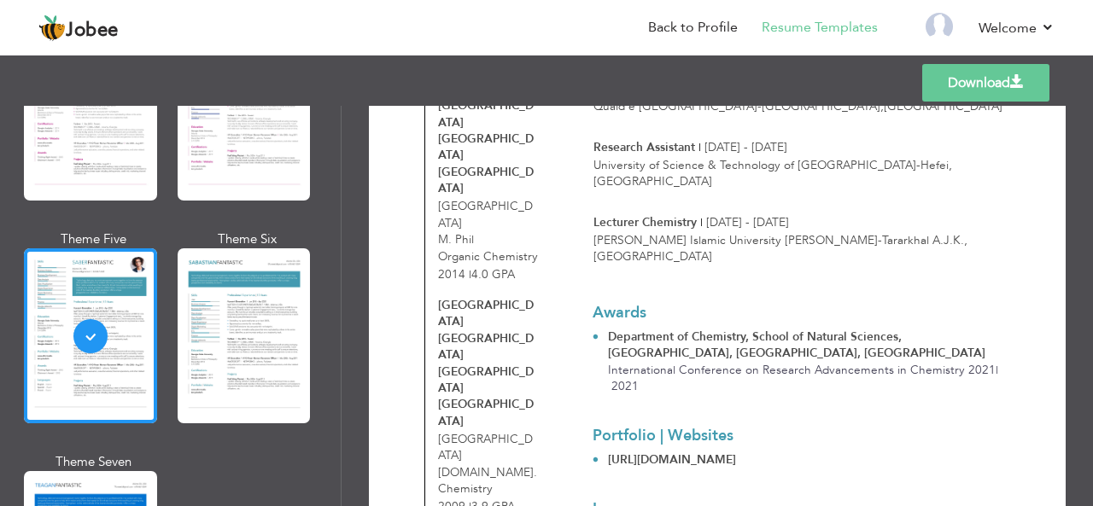
click at [964, 91] on link "Download" at bounding box center [985, 83] width 127 height 38
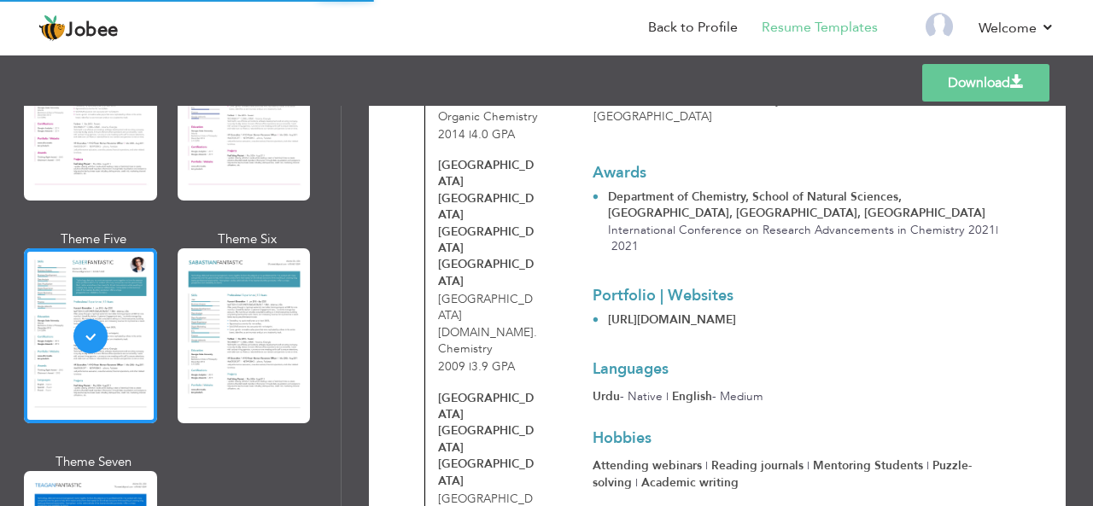
scroll to position [656, 0]
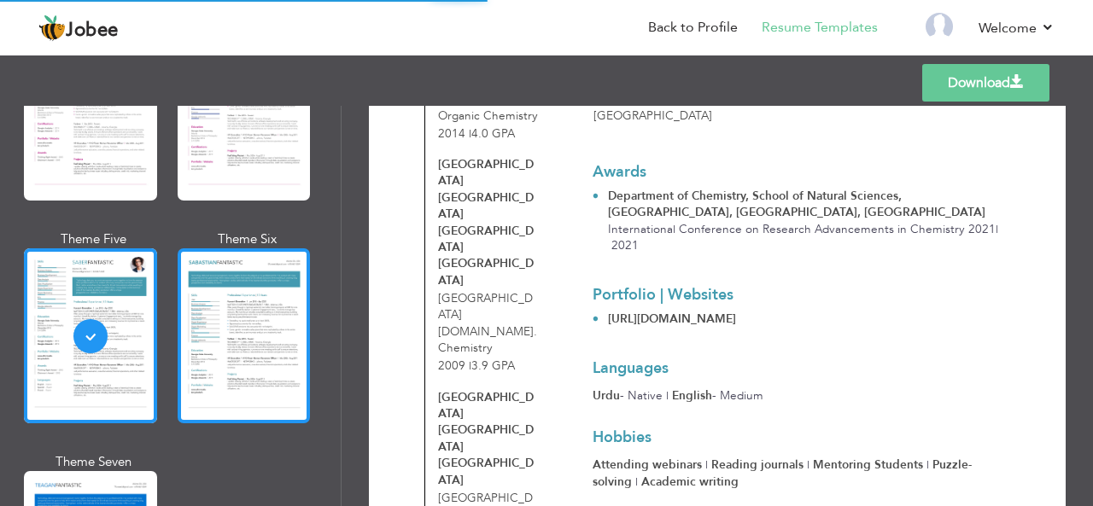
click at [301, 265] on div at bounding box center [244, 335] width 133 height 175
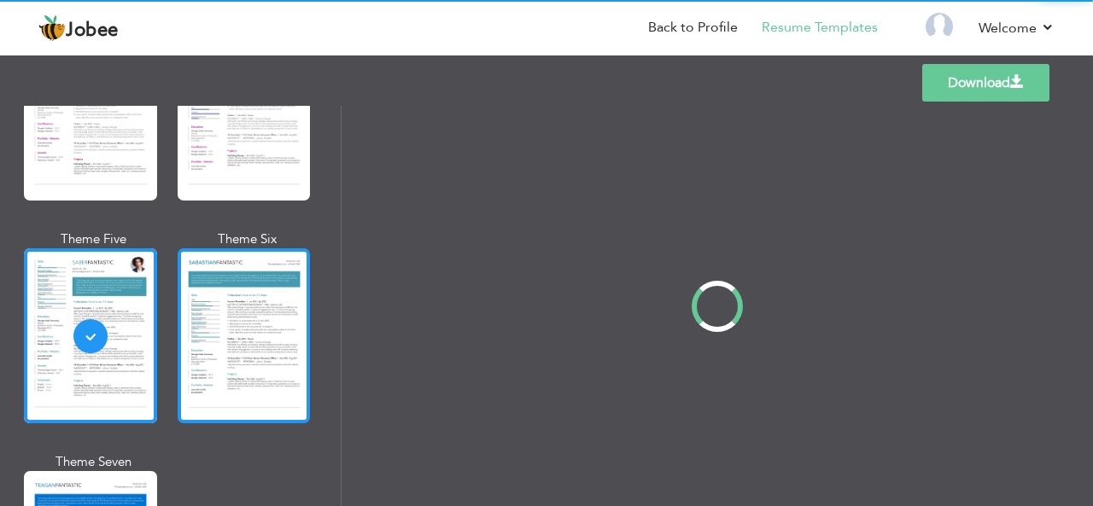
scroll to position [0, 0]
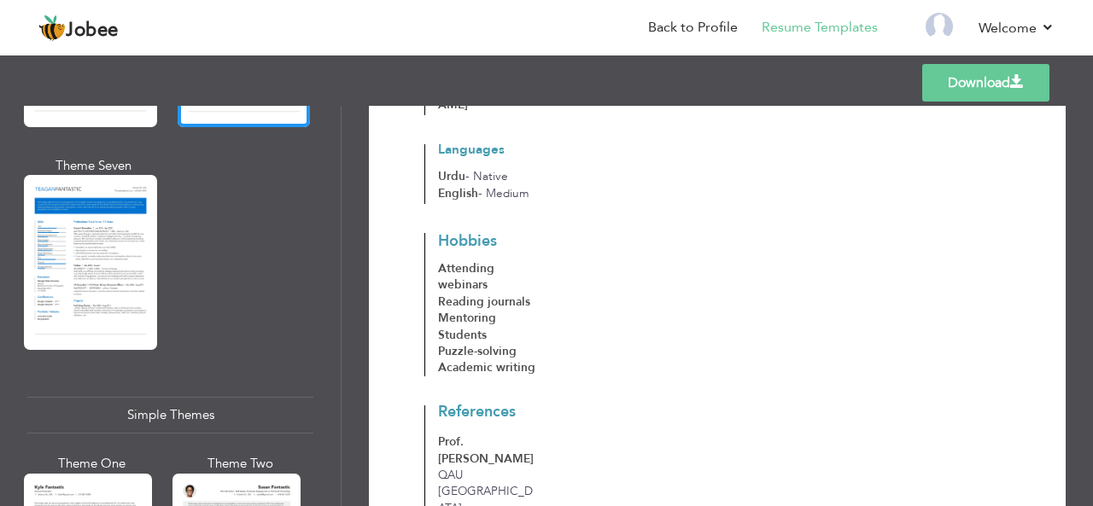
scroll to position [2708, 0]
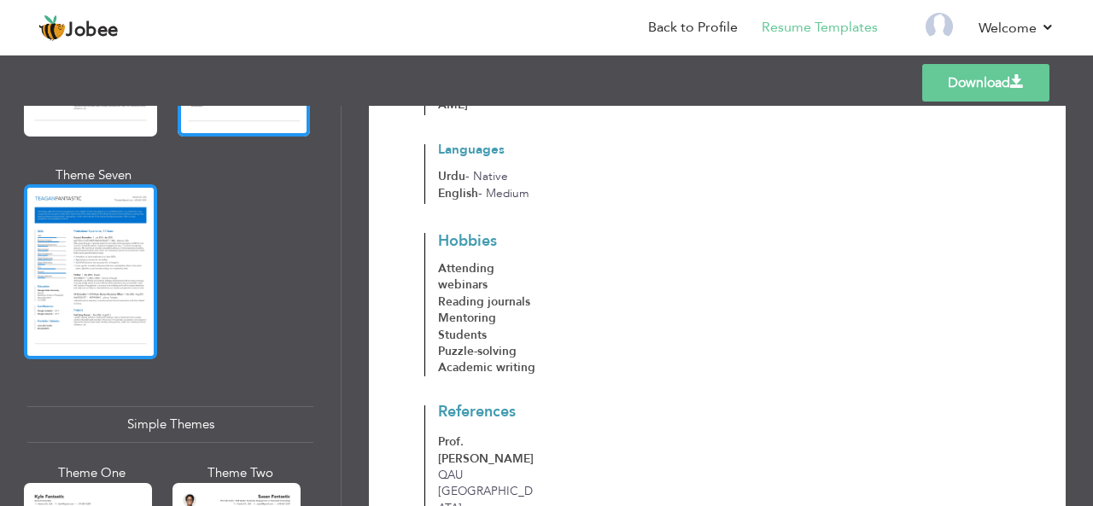
click at [73, 204] on div at bounding box center [90, 271] width 133 height 175
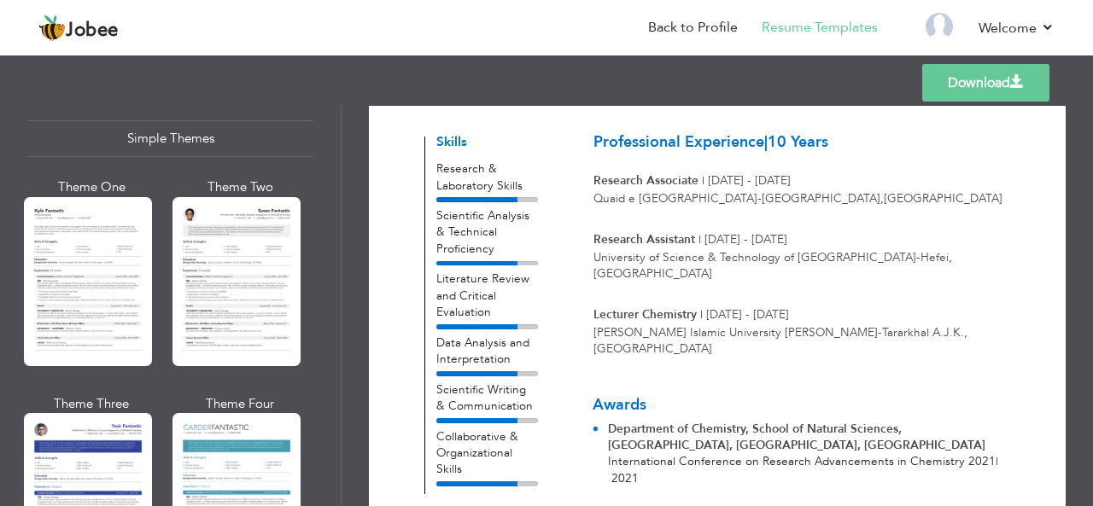
scroll to position [3079, 0]
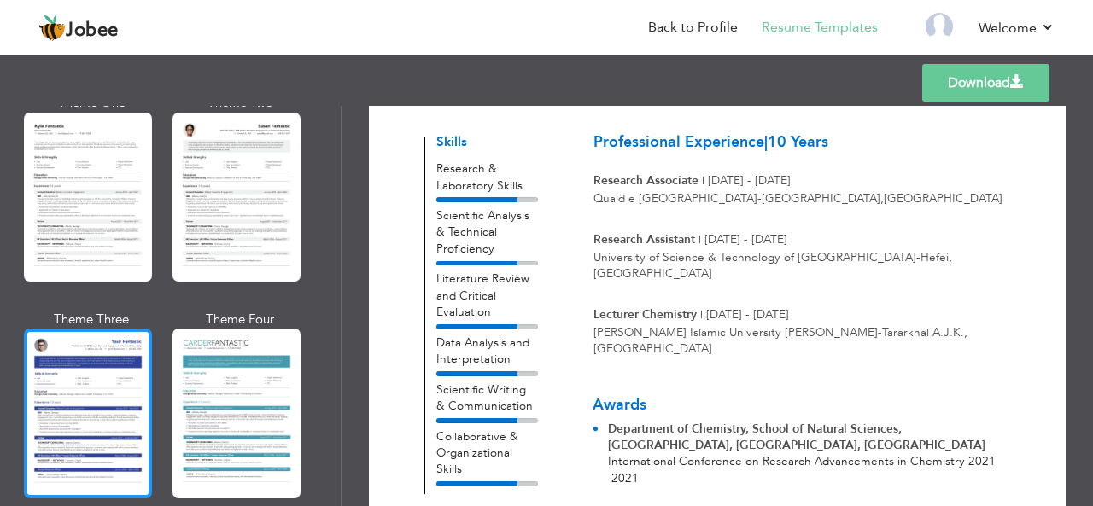
click at [48, 359] on div at bounding box center [88, 413] width 128 height 169
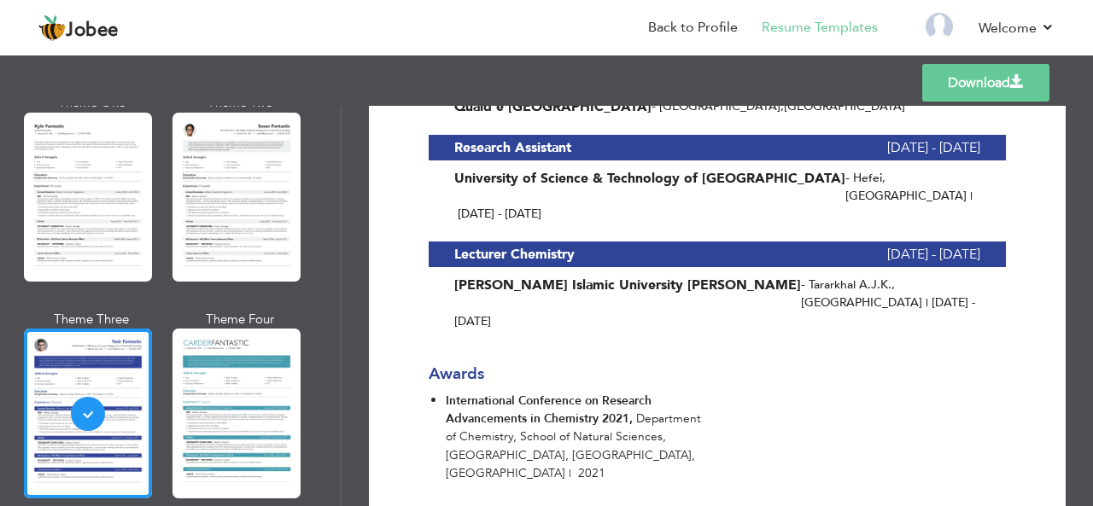
scroll to position [864, 0]
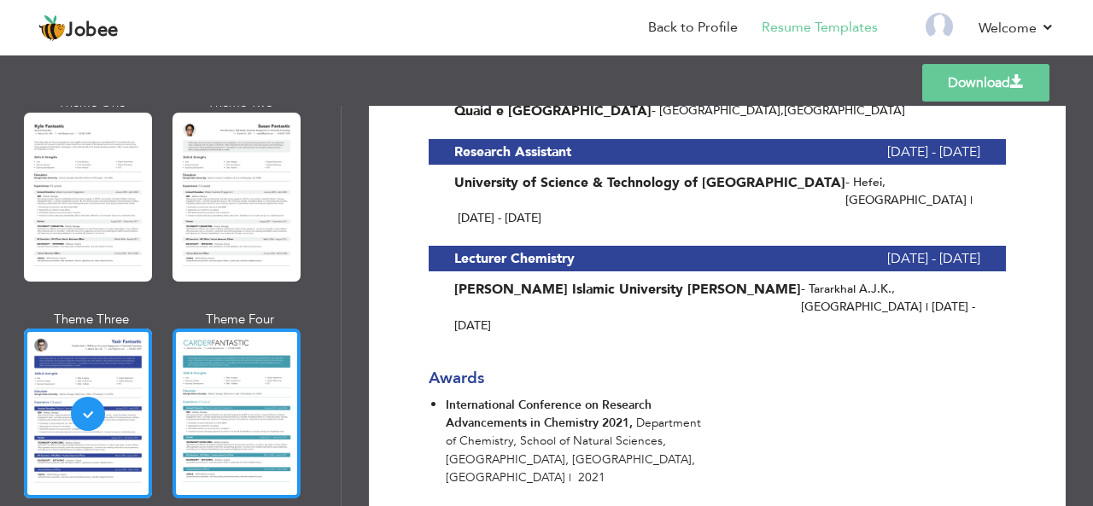
click at [211, 354] on div at bounding box center [236, 413] width 128 height 169
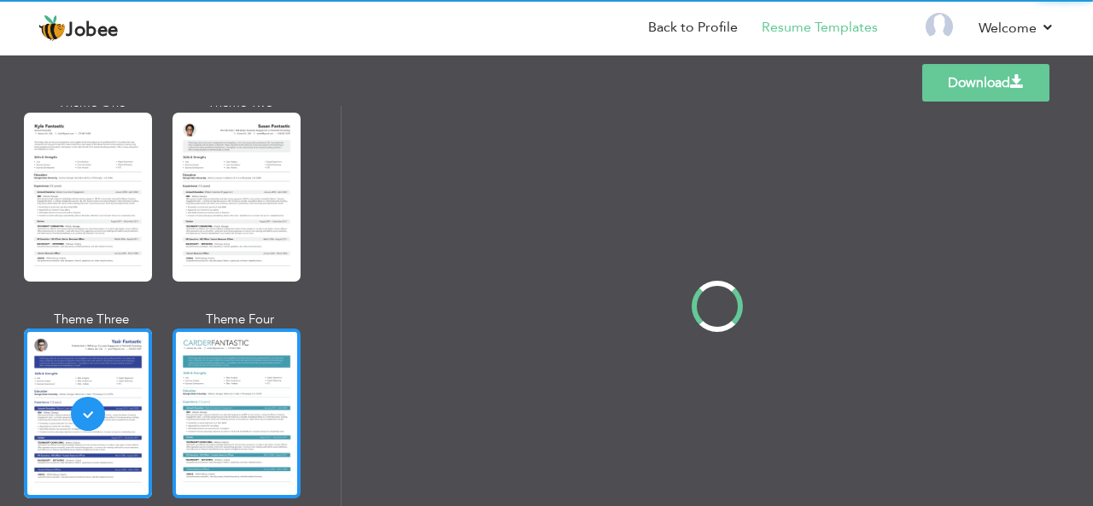
scroll to position [0, 0]
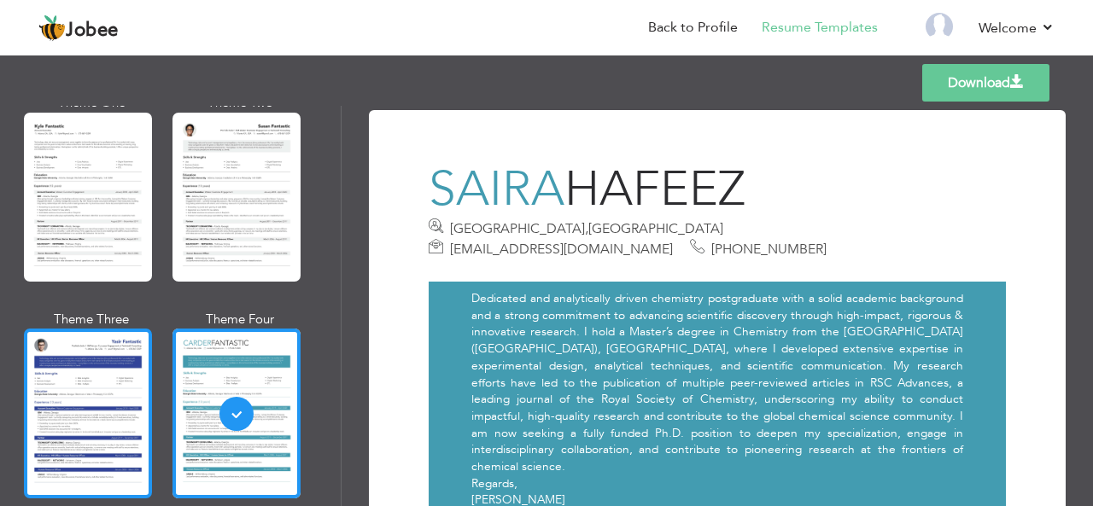
click at [113, 329] on div at bounding box center [88, 413] width 128 height 169
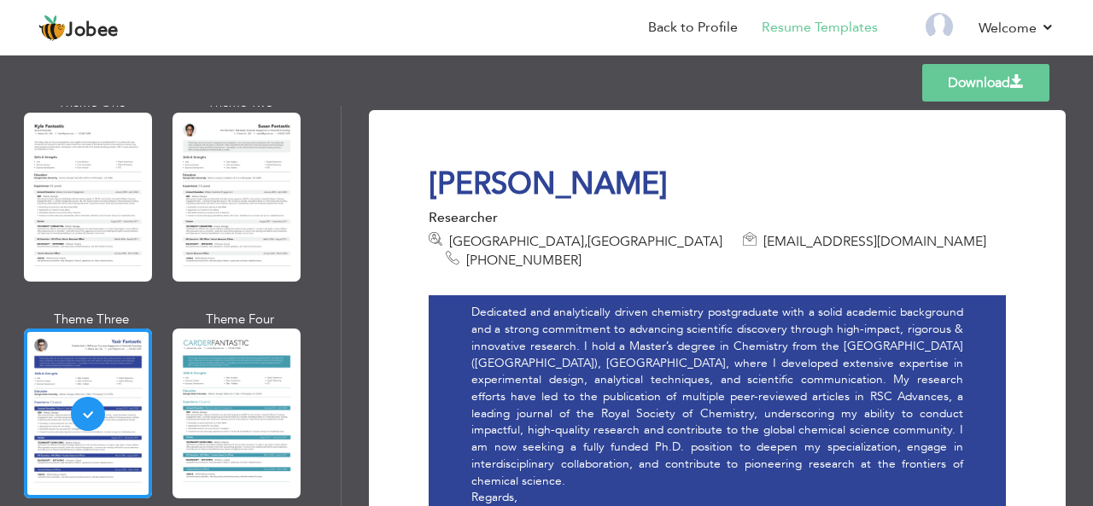
click at [955, 83] on link "Download" at bounding box center [985, 83] width 127 height 38
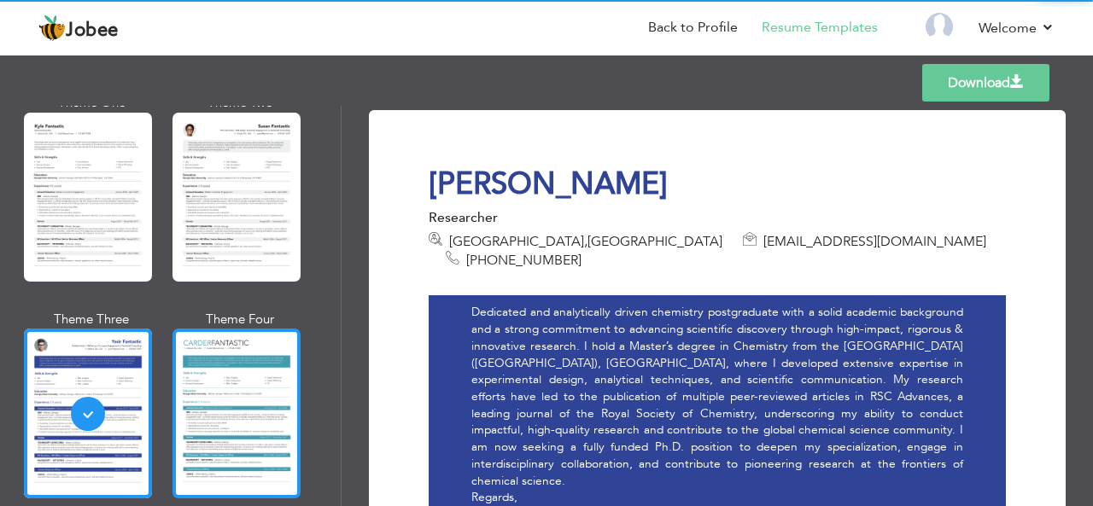
click at [261, 371] on div at bounding box center [236, 413] width 128 height 169
